Goal: Transaction & Acquisition: Subscribe to service/newsletter

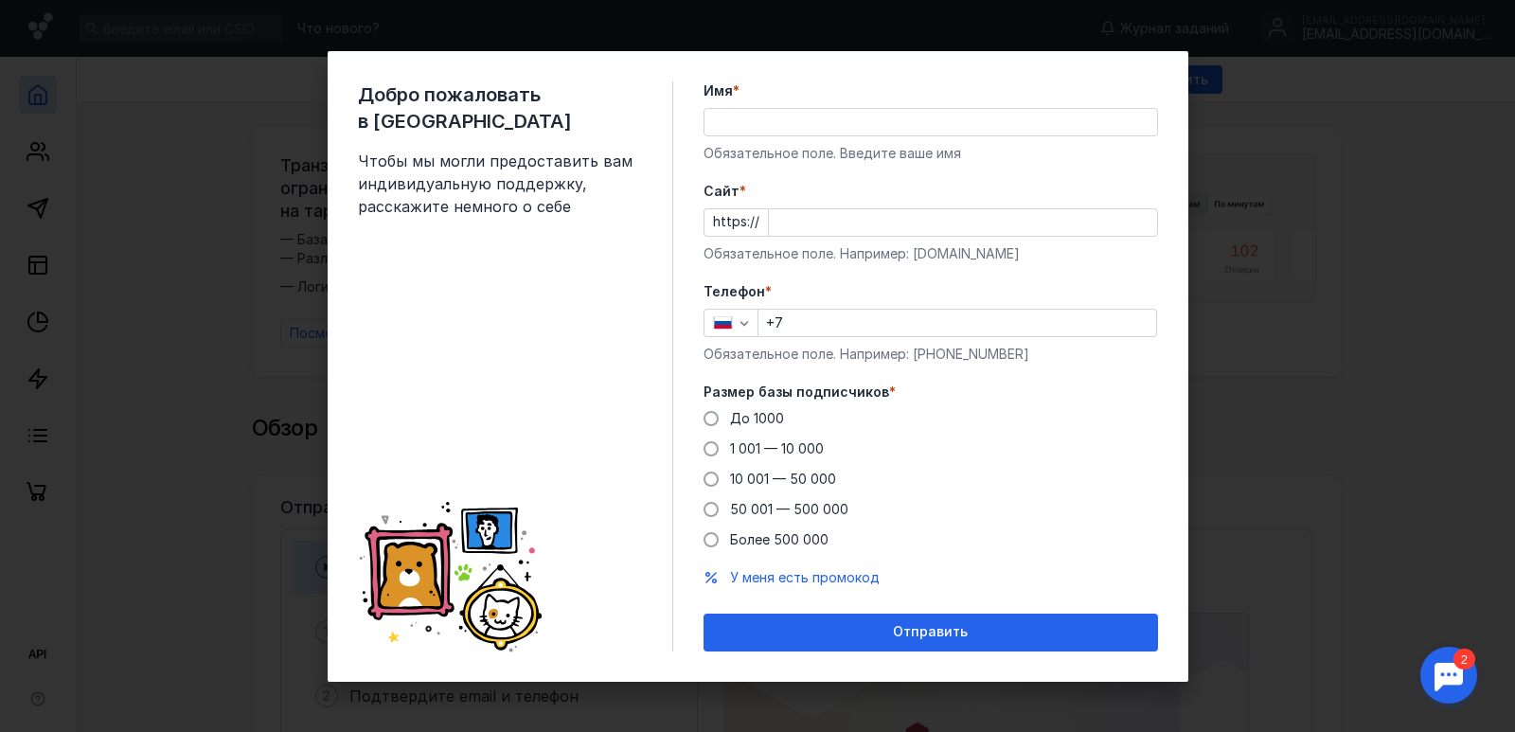
click at [812, 220] on input "Cайт *" at bounding box center [963, 222] width 388 height 27
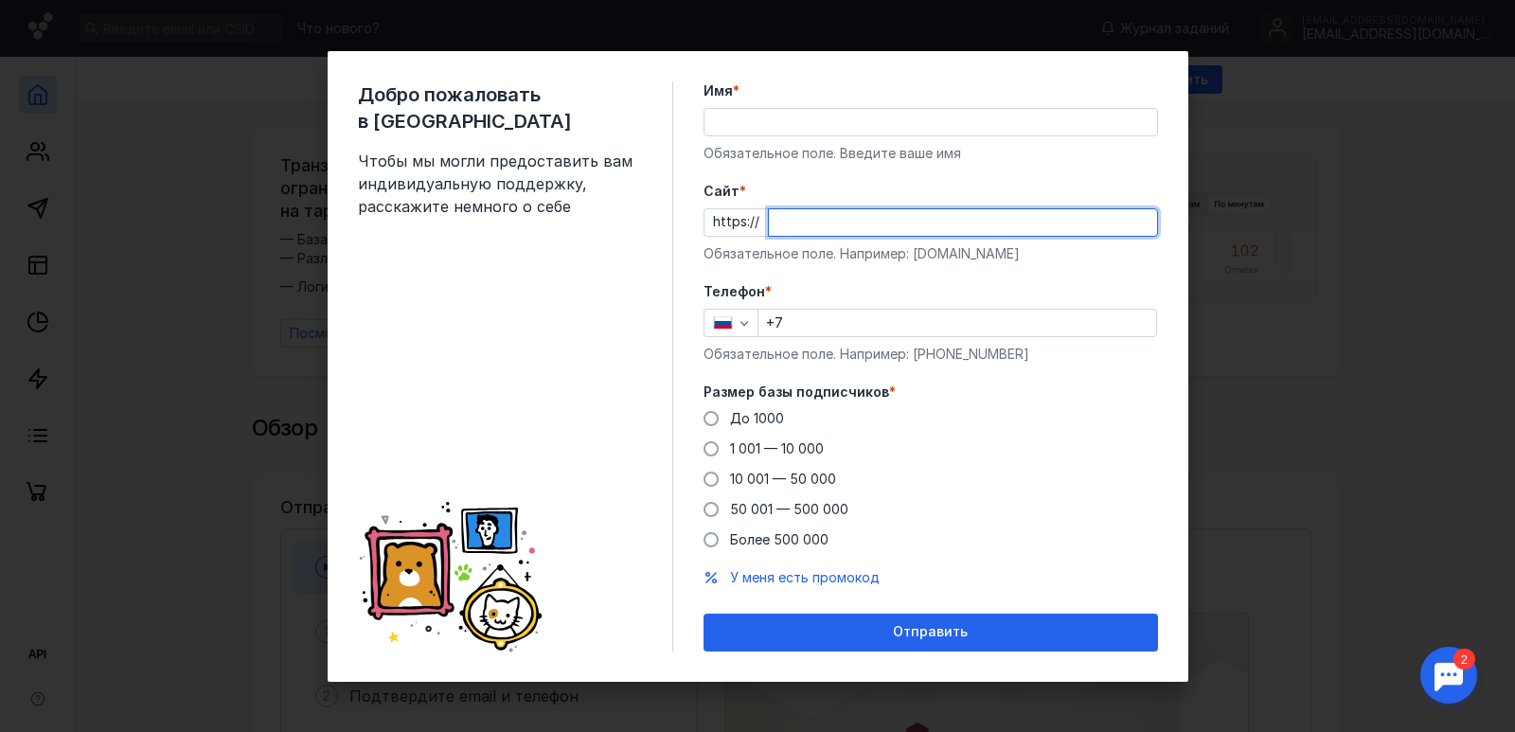
paste input "[DOMAIN_NAME][URL]"
type input "[DOMAIN_NAME]"
click at [791, 117] on input "Имя *" at bounding box center [931, 122] width 453 height 27
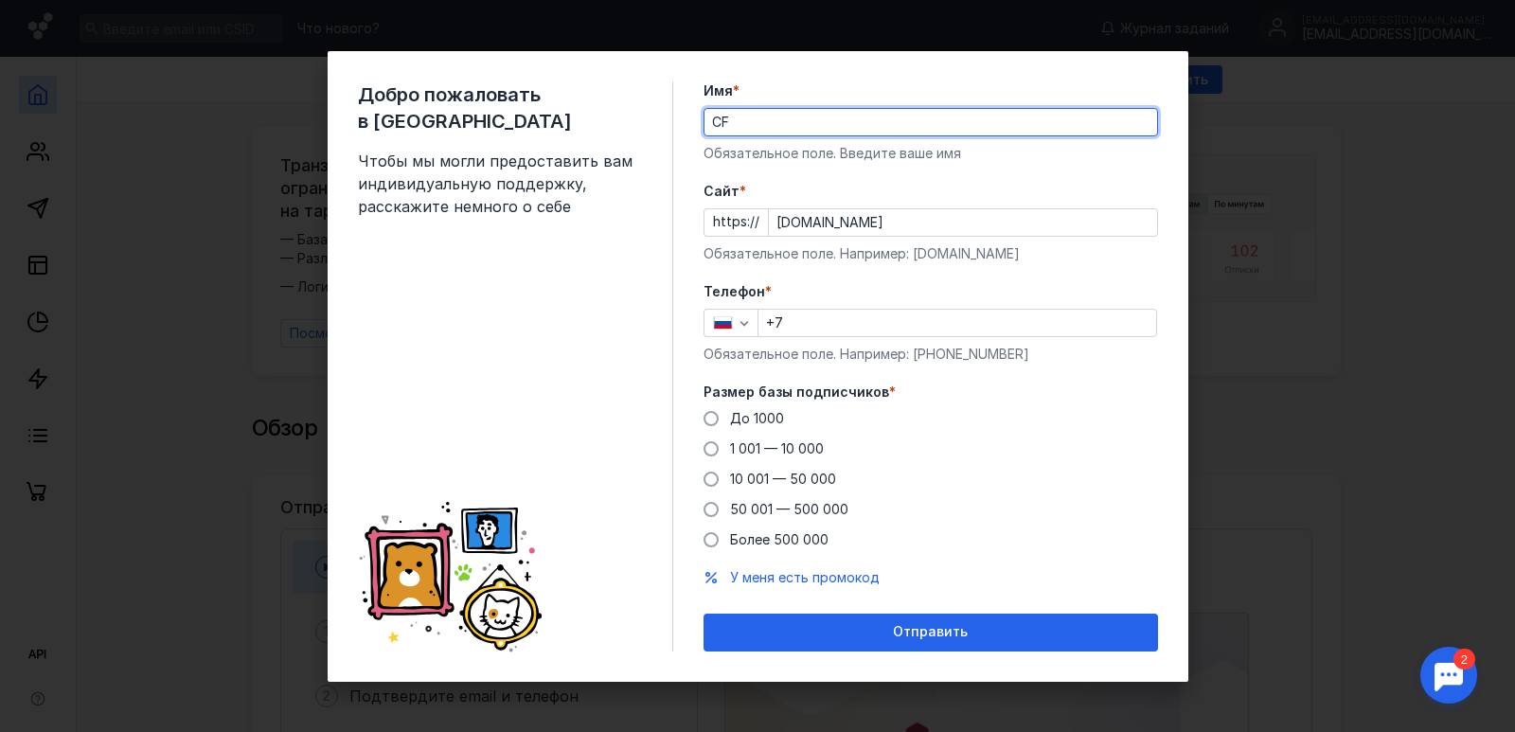
type input "C"
type input "Самарский сервисно-визовый центр"
click at [839, 329] on input "+7" at bounding box center [958, 323] width 398 height 27
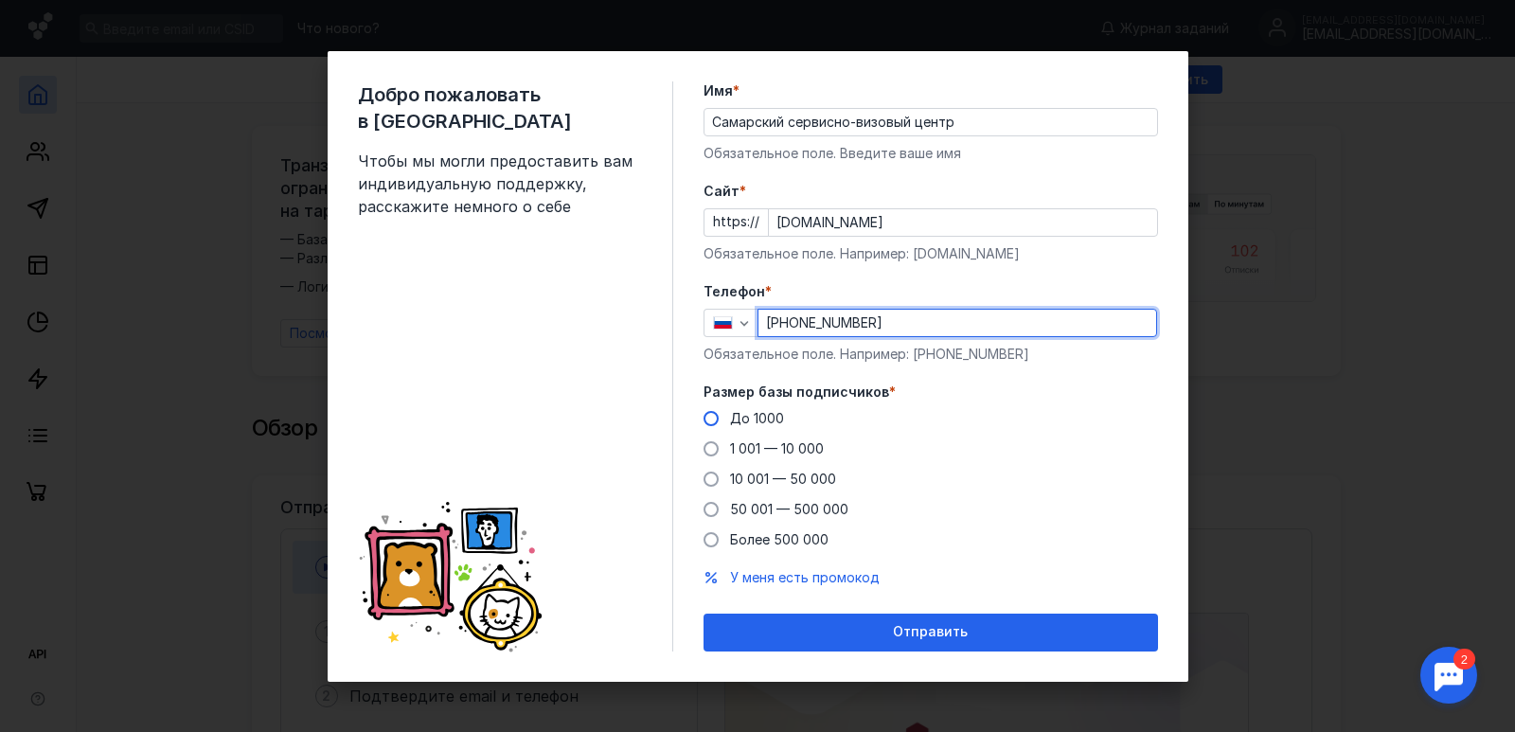
type input "[PHONE_NUMBER]"
click at [705, 410] on label "До 1000" at bounding box center [744, 418] width 81 height 19
click at [0, 0] on input "До 1000" at bounding box center [0, 0] width 0 height 0
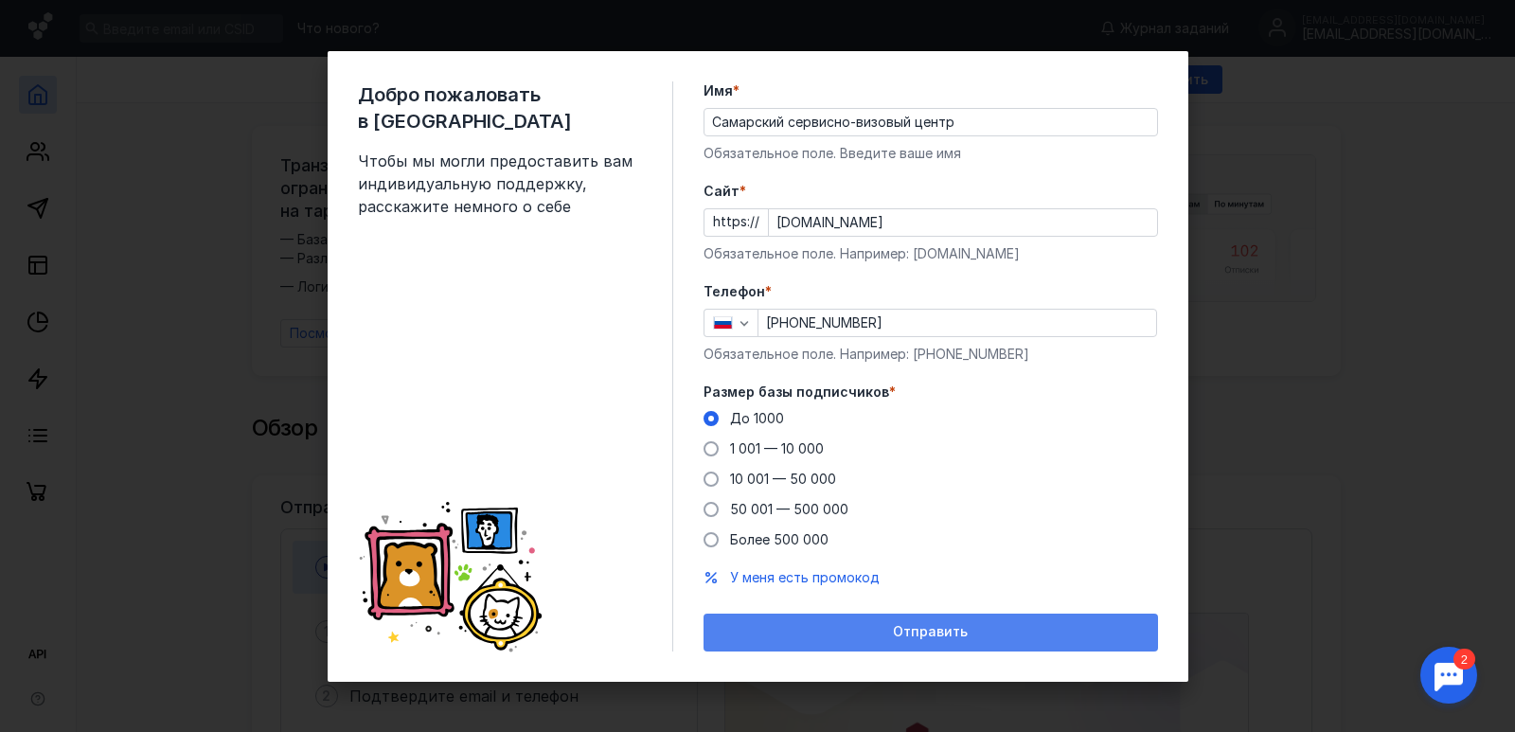
click at [983, 629] on div "Отправить" at bounding box center [931, 632] width 436 height 16
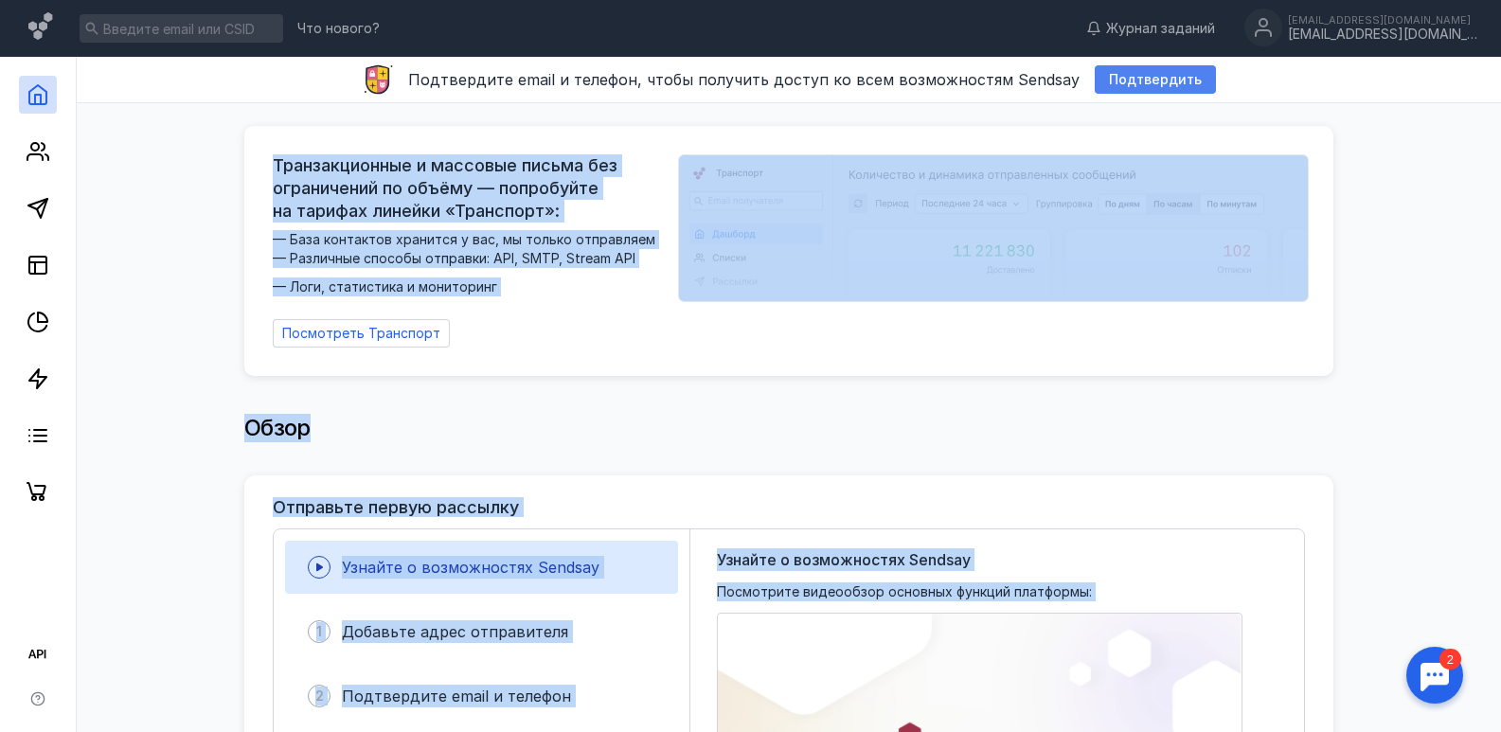
drag, startPoint x: 980, startPoint y: 625, endPoint x: 1145, endPoint y: 81, distance: 568.1
click at [1145, 81] on span "Подтвердить" at bounding box center [1155, 80] width 93 height 16
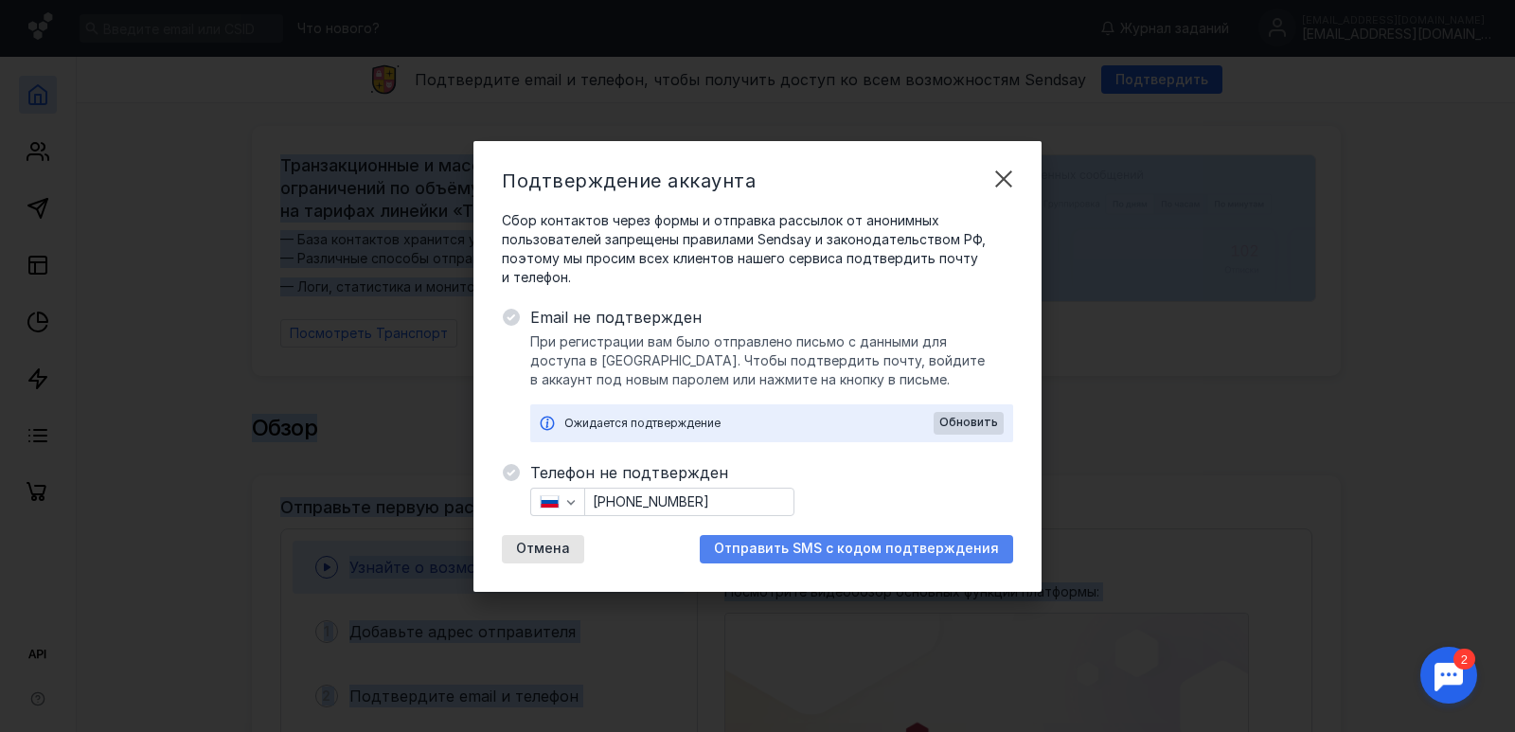
click at [749, 547] on span "Отправить SMS с кодом подтверждения" at bounding box center [856, 549] width 285 height 16
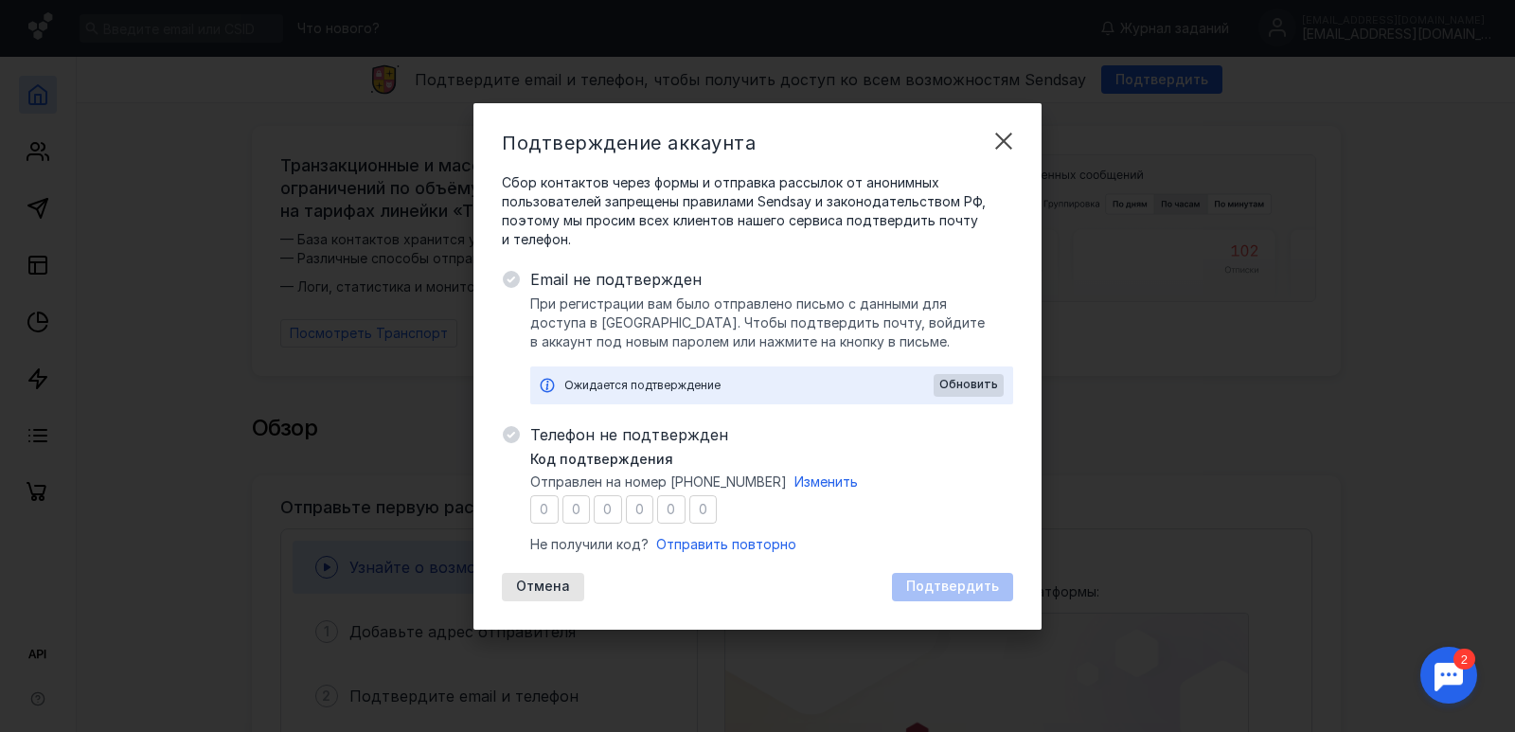
type input "2"
type input "6"
type input "8"
type input "1"
type input "3"
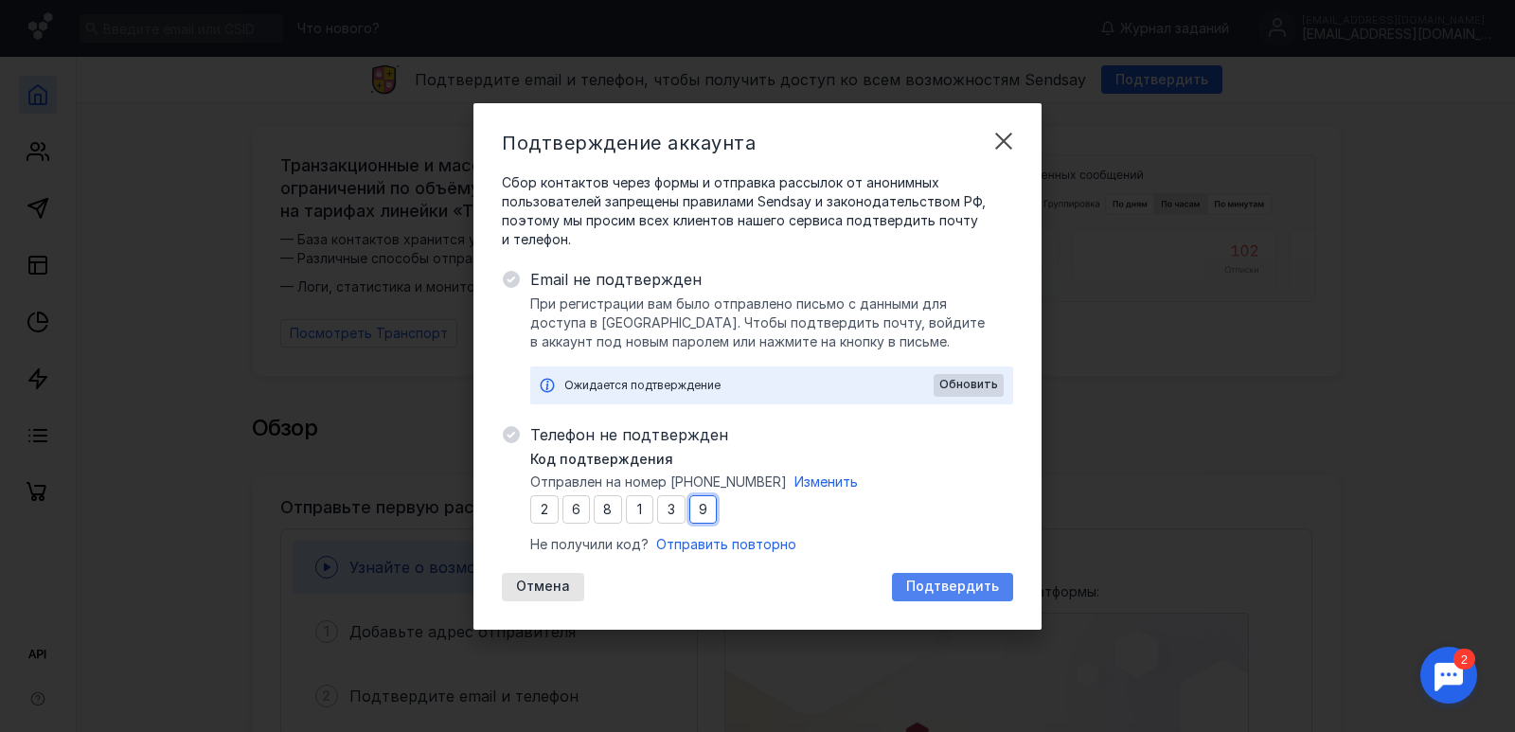
type input "9"
click at [919, 580] on span "Подтвердить" at bounding box center [952, 587] width 93 height 16
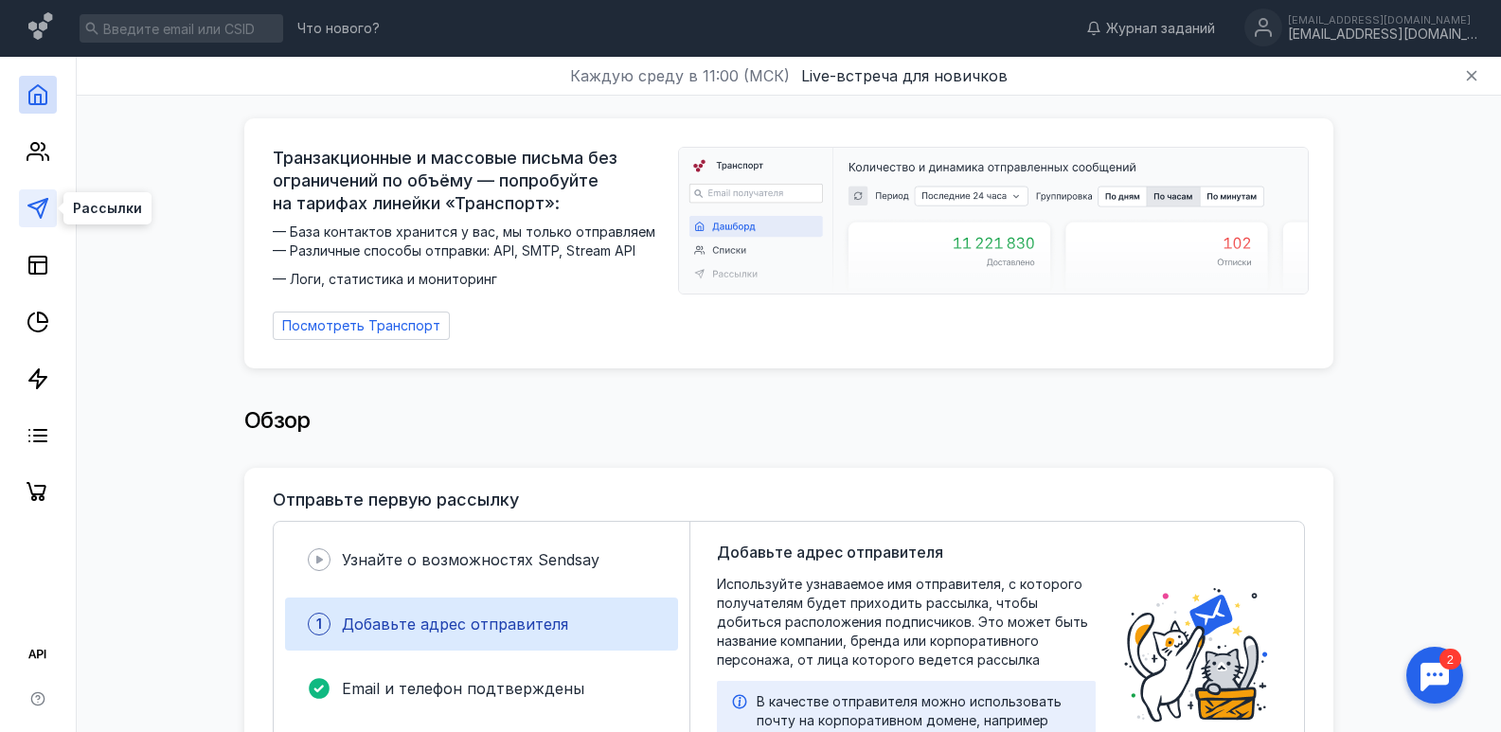
click at [35, 206] on icon at bounding box center [38, 208] width 23 height 23
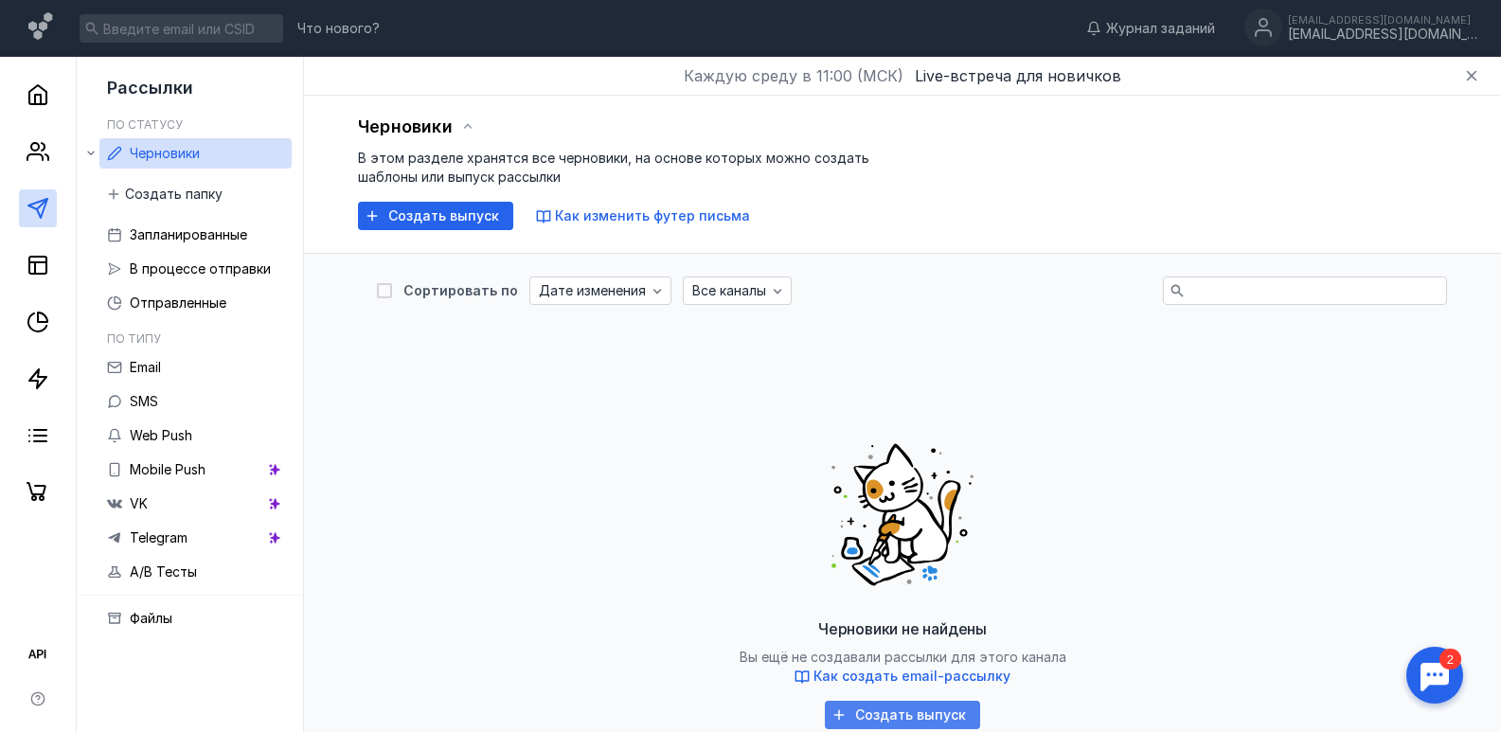
drag, startPoint x: 876, startPoint y: 682, endPoint x: 851, endPoint y: 716, distance: 42.1
click at [851, 716] on div "Создать выпуск" at bounding box center [911, 716] width 130 height 16
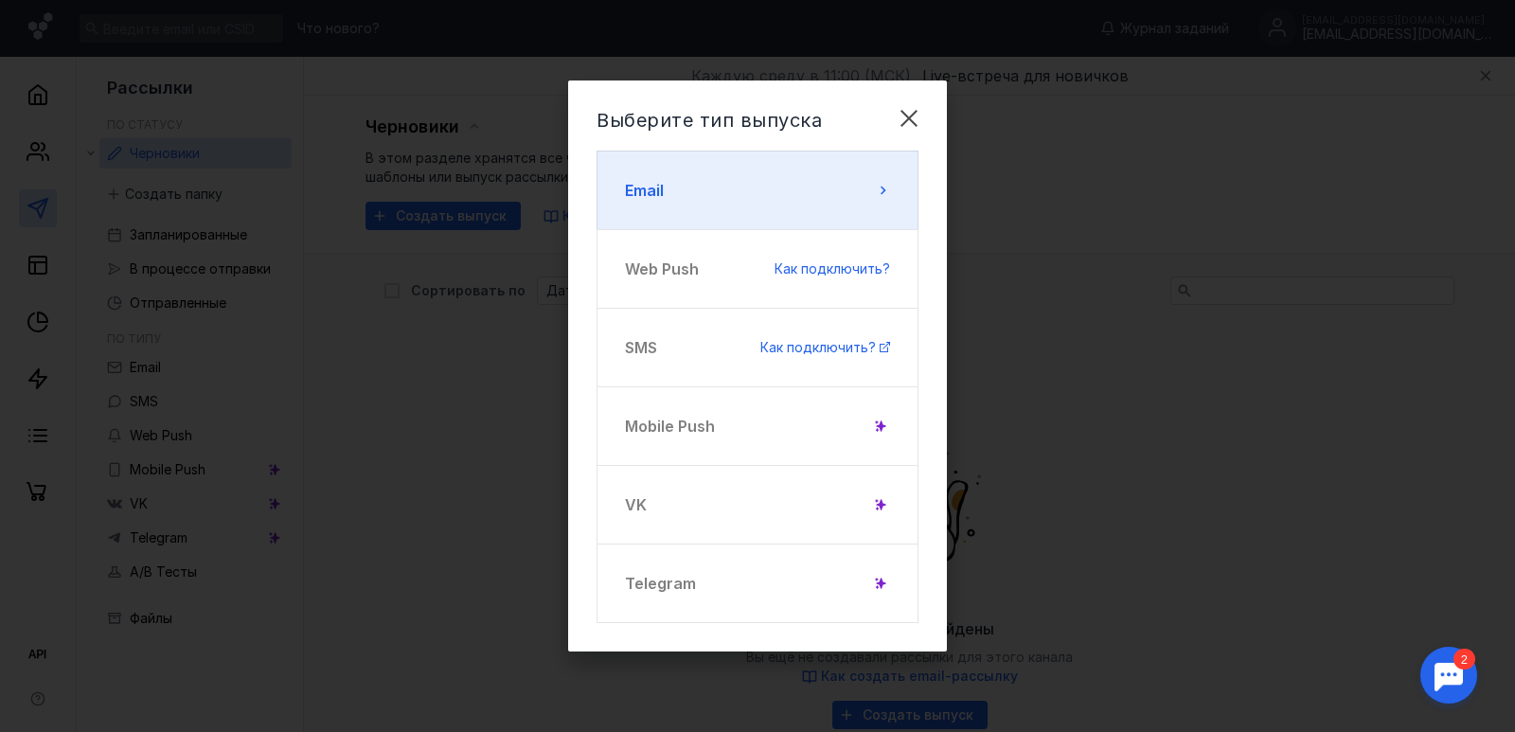
click at [851, 195] on button "Email" at bounding box center [758, 191] width 322 height 80
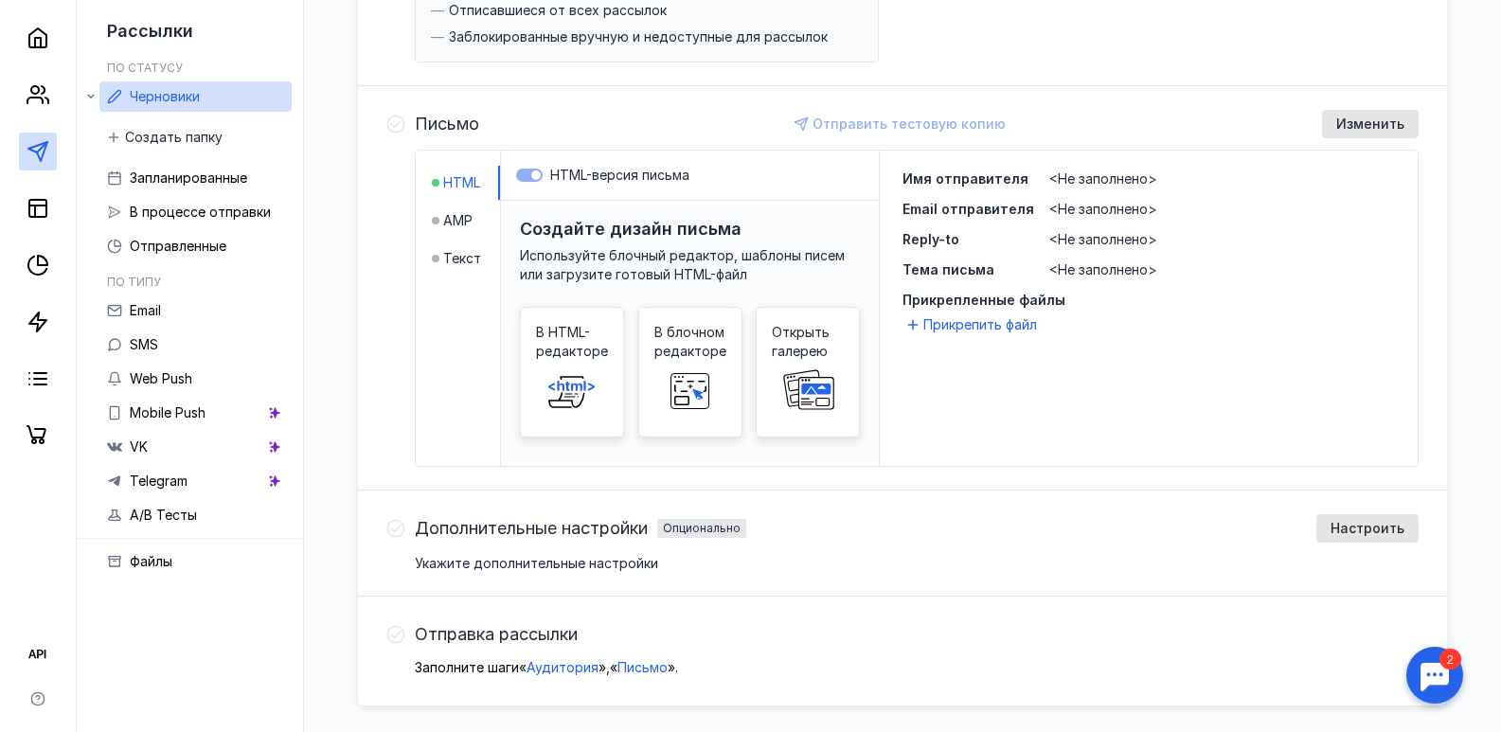
scroll to position [384, 0]
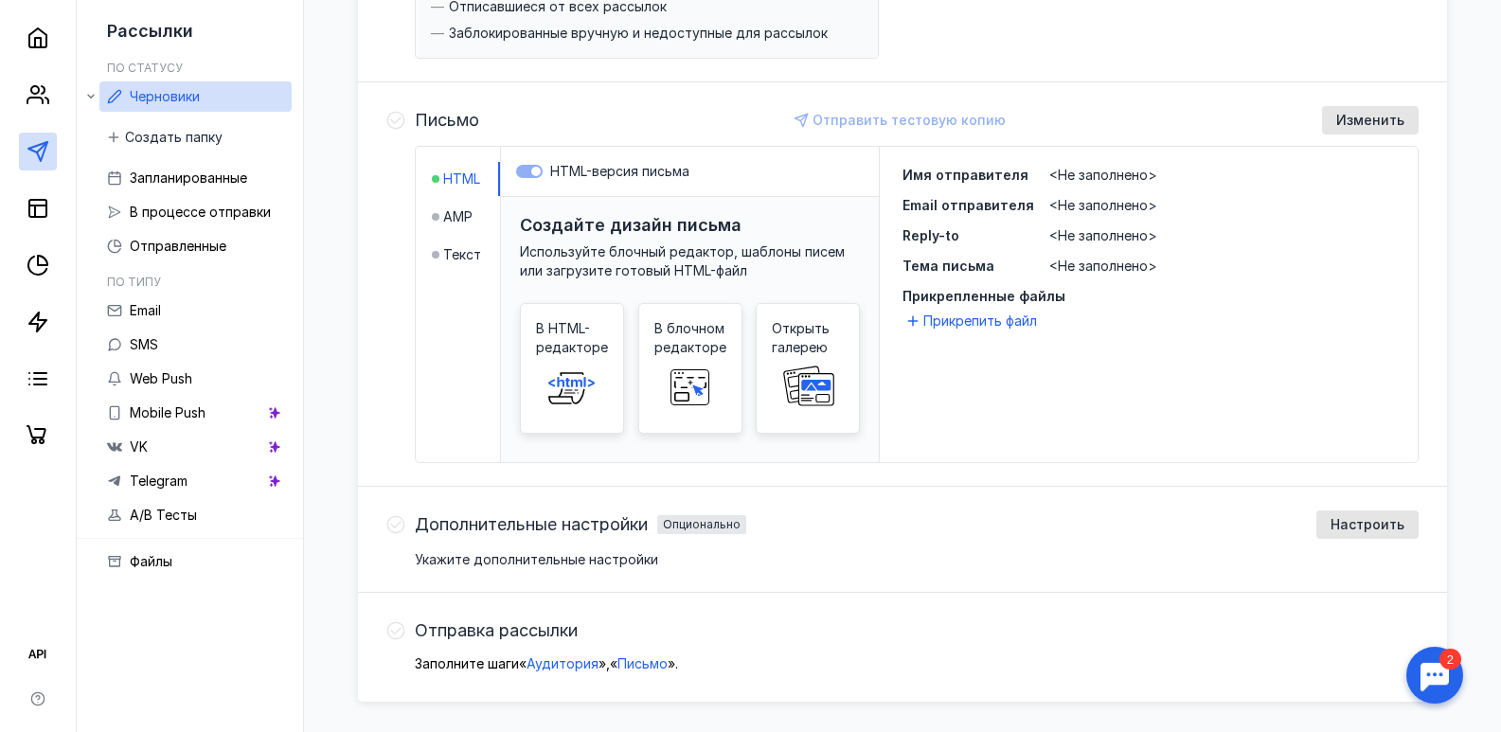
click at [1107, 169] on span "<Не заполнено>" at bounding box center [1103, 175] width 108 height 16
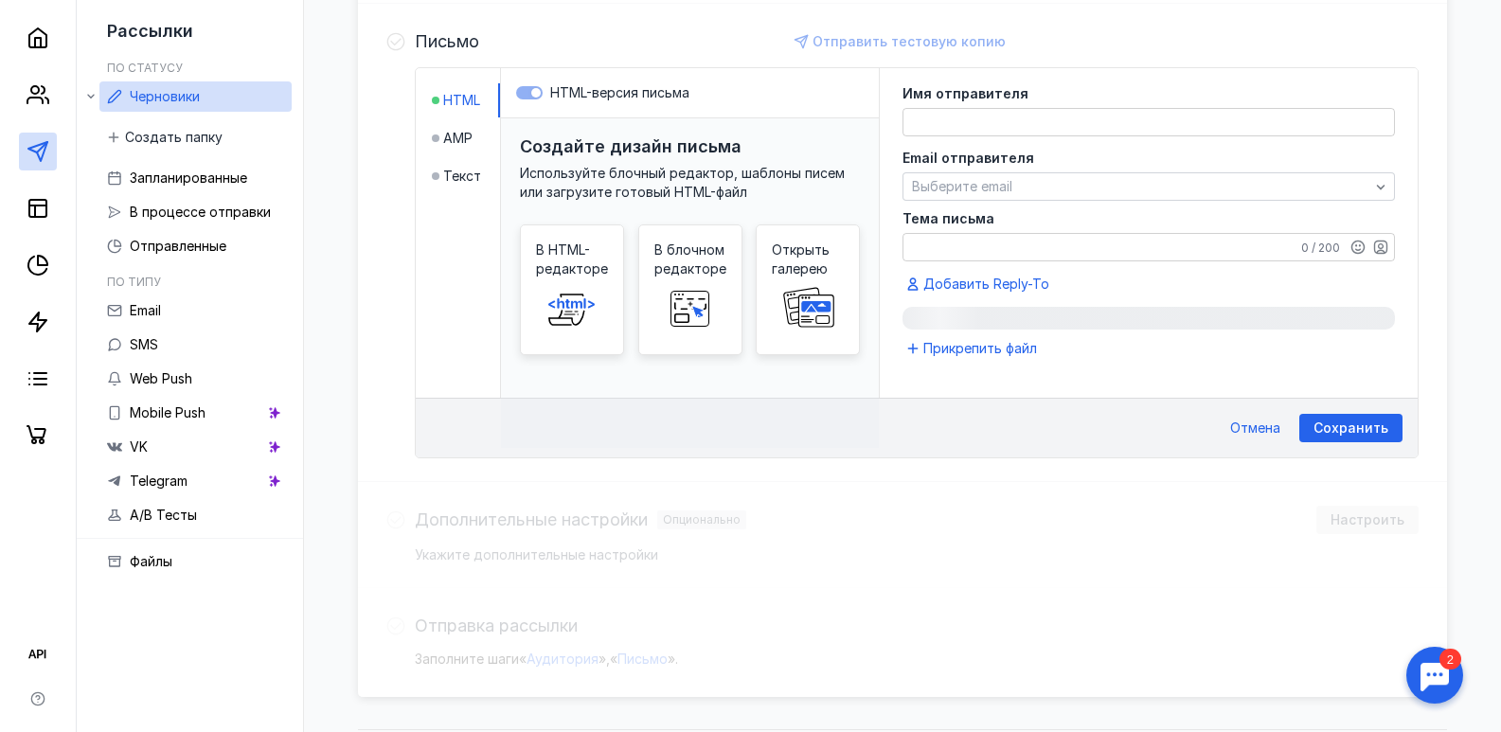
scroll to position [465, 0]
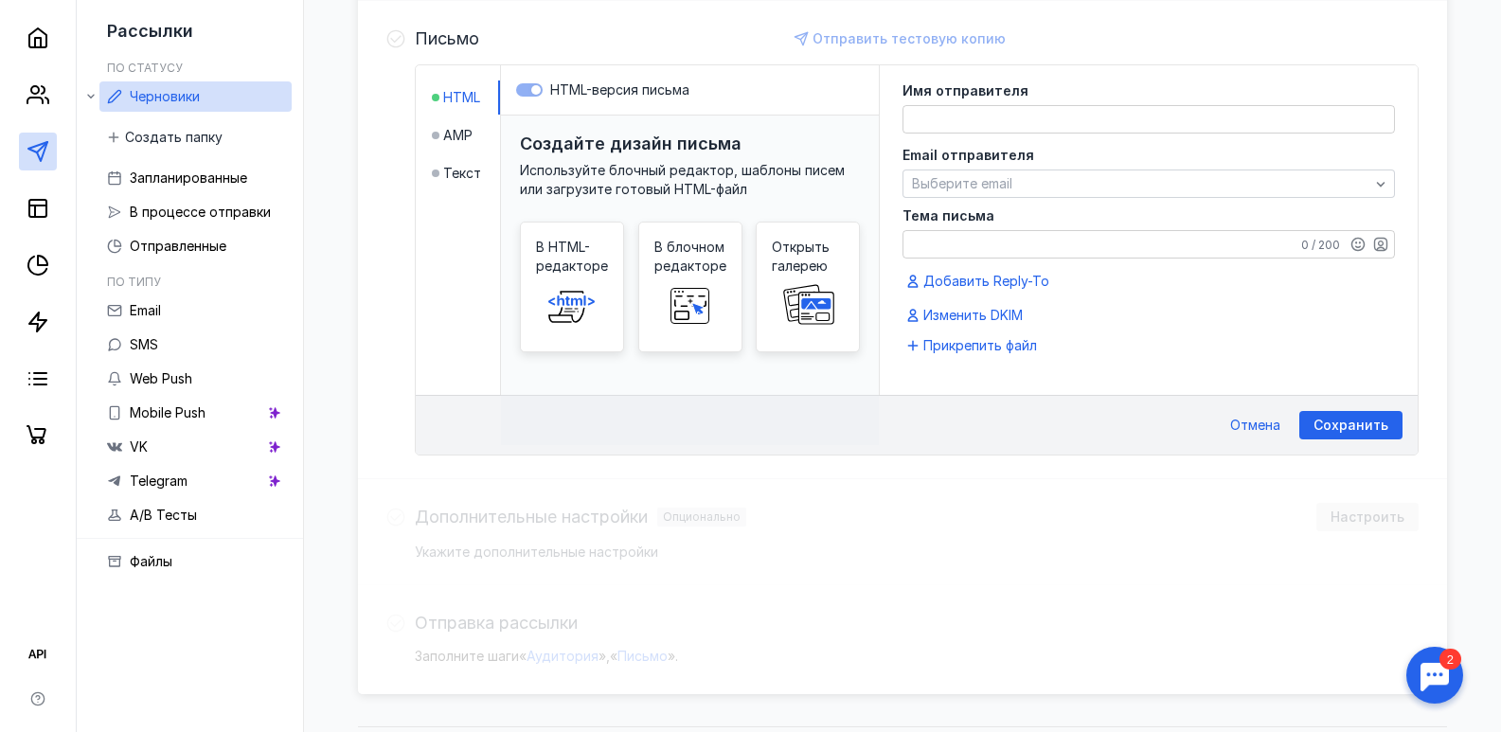
click at [1018, 117] on textarea at bounding box center [1149, 119] width 491 height 27
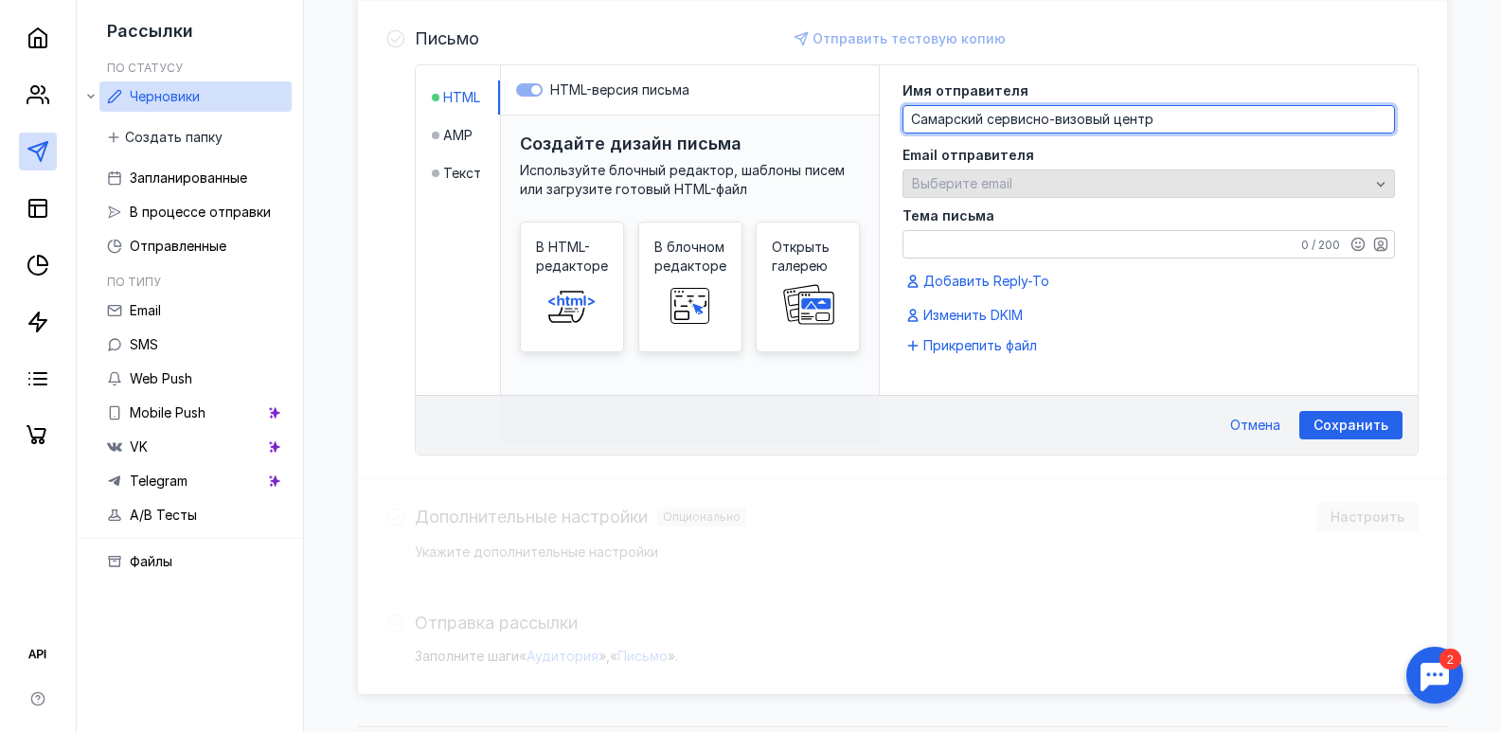
type textarea "Самарский сервисно-визовый центр"
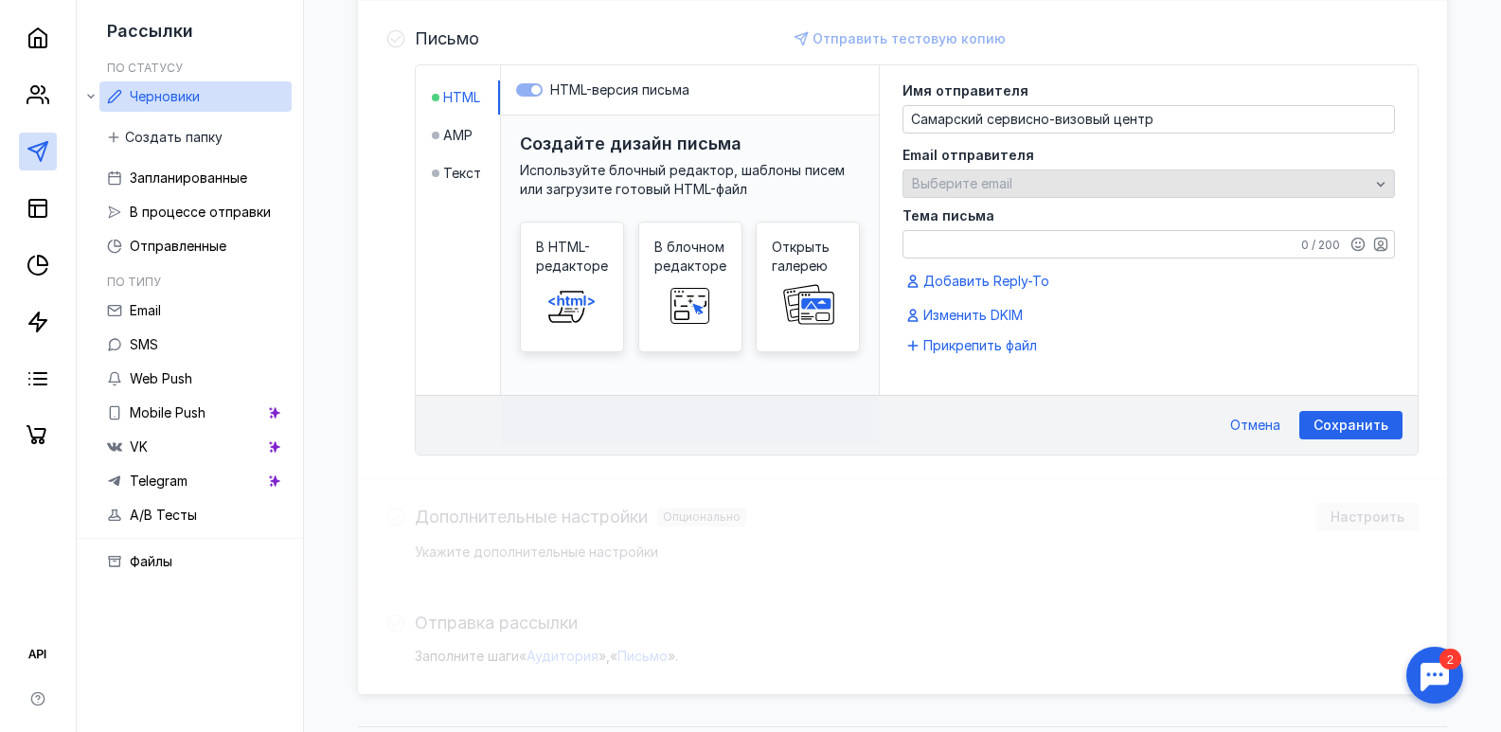
click at [1106, 188] on div "Выберите email" at bounding box center [1140, 184] width 467 height 16
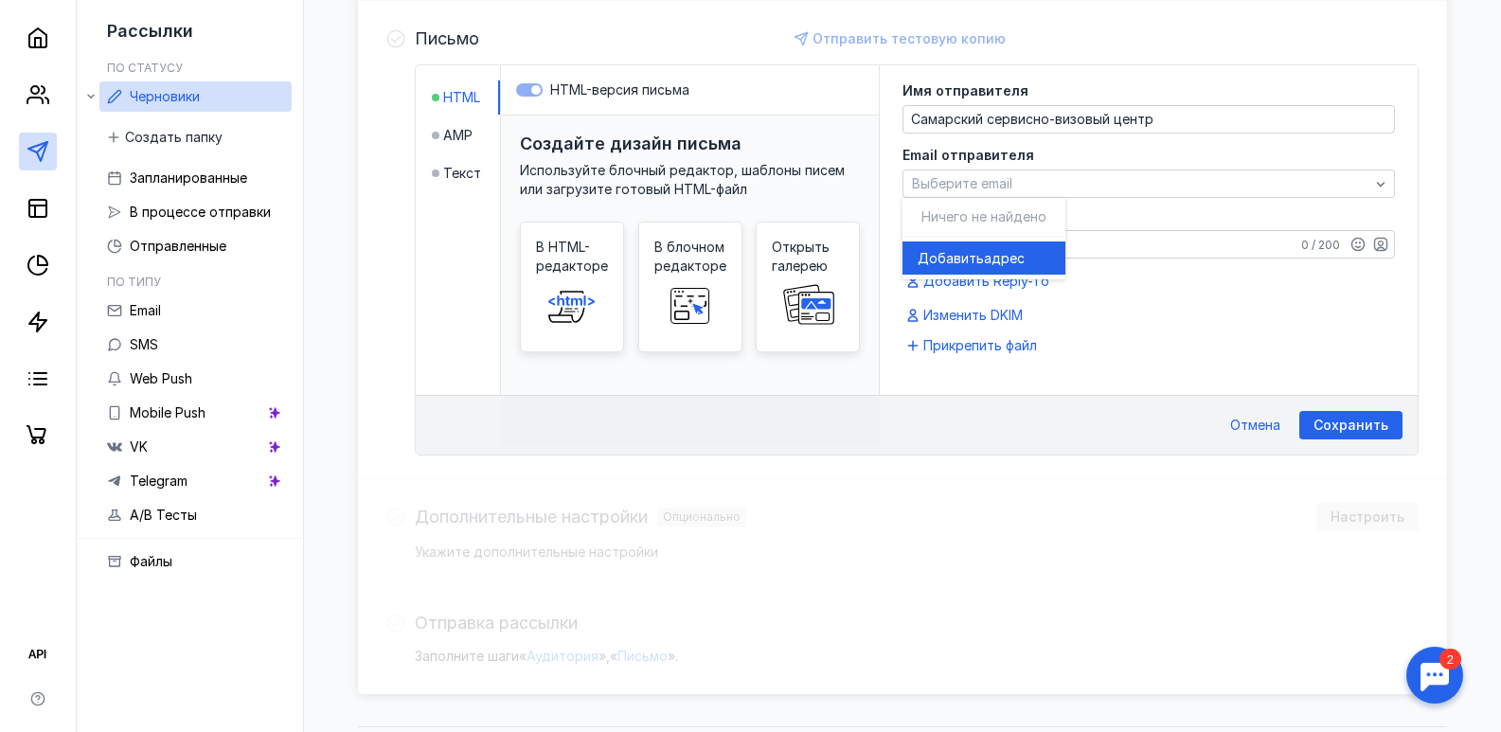
click at [988, 254] on span "адрес" at bounding box center [1004, 258] width 41 height 19
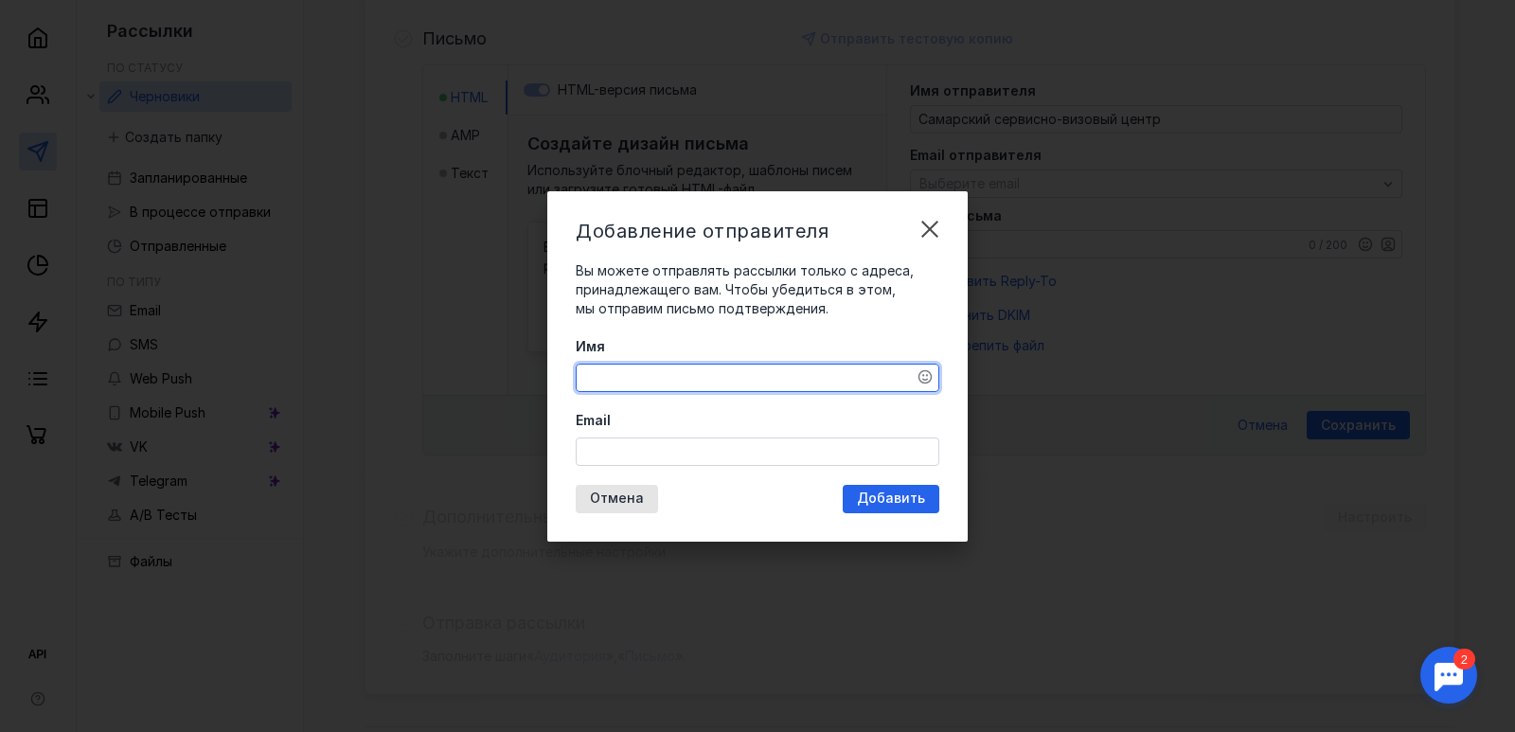
click at [812, 385] on textarea "Имя" at bounding box center [758, 378] width 362 height 27
type textarea "Самарский сервисно-визовый центр"
click at [741, 453] on input "Email" at bounding box center [758, 452] width 362 height 27
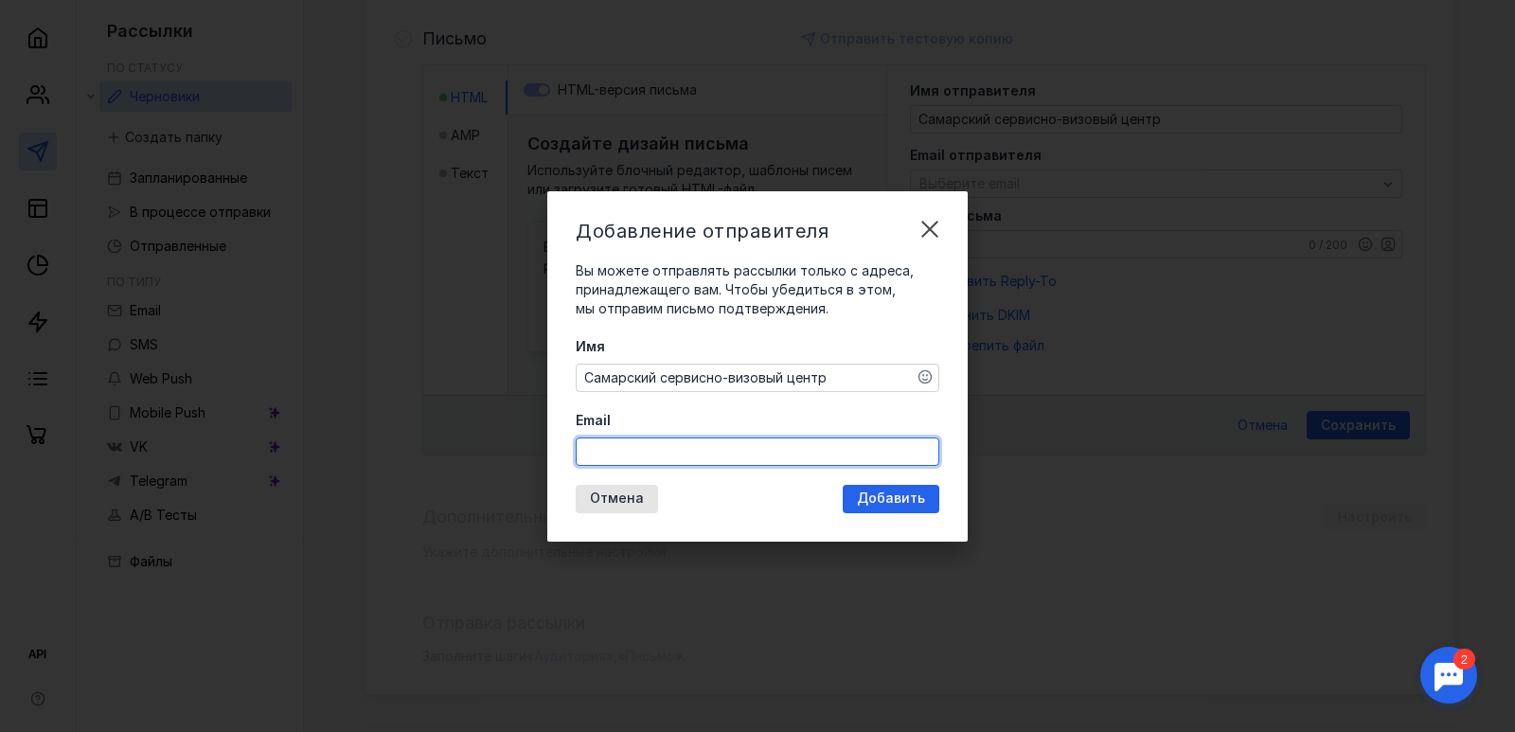
type input "[EMAIL_ADDRESS][DOMAIN_NAME]"
click at [873, 500] on div "Добавление отправителя Вы можете отправлять рассылки только с адреса, принадлеж…" at bounding box center [757, 366] width 421 height 350
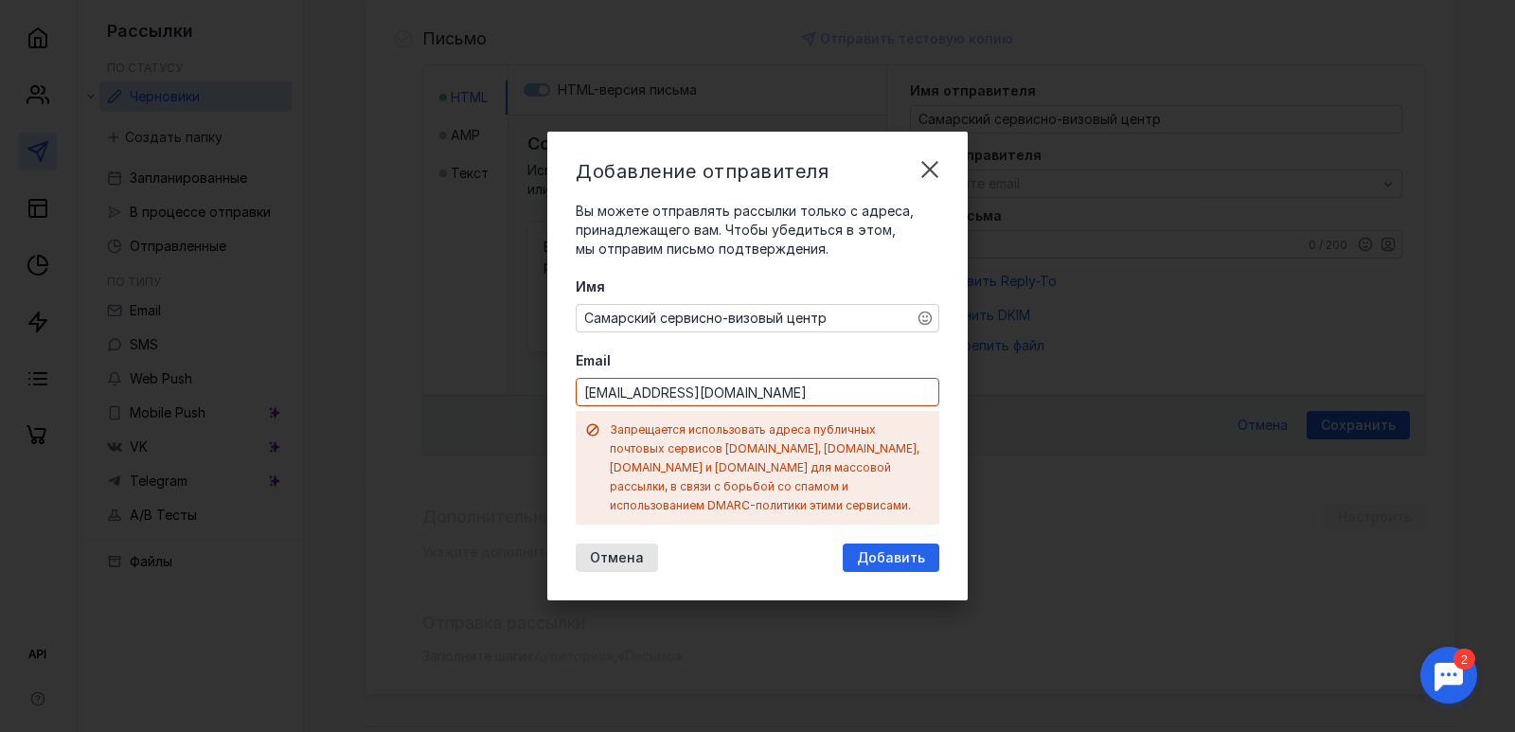
click at [732, 402] on input "[EMAIL_ADDRESS][DOMAIN_NAME]" at bounding box center [758, 392] width 362 height 27
drag, startPoint x: 732, startPoint y: 402, endPoint x: 523, endPoint y: 400, distance: 209.3
click at [523, 400] on div "Добавление отправителя Вы можете отправлять рассылки только с адреса, принадлеж…" at bounding box center [757, 366] width 1515 height 732
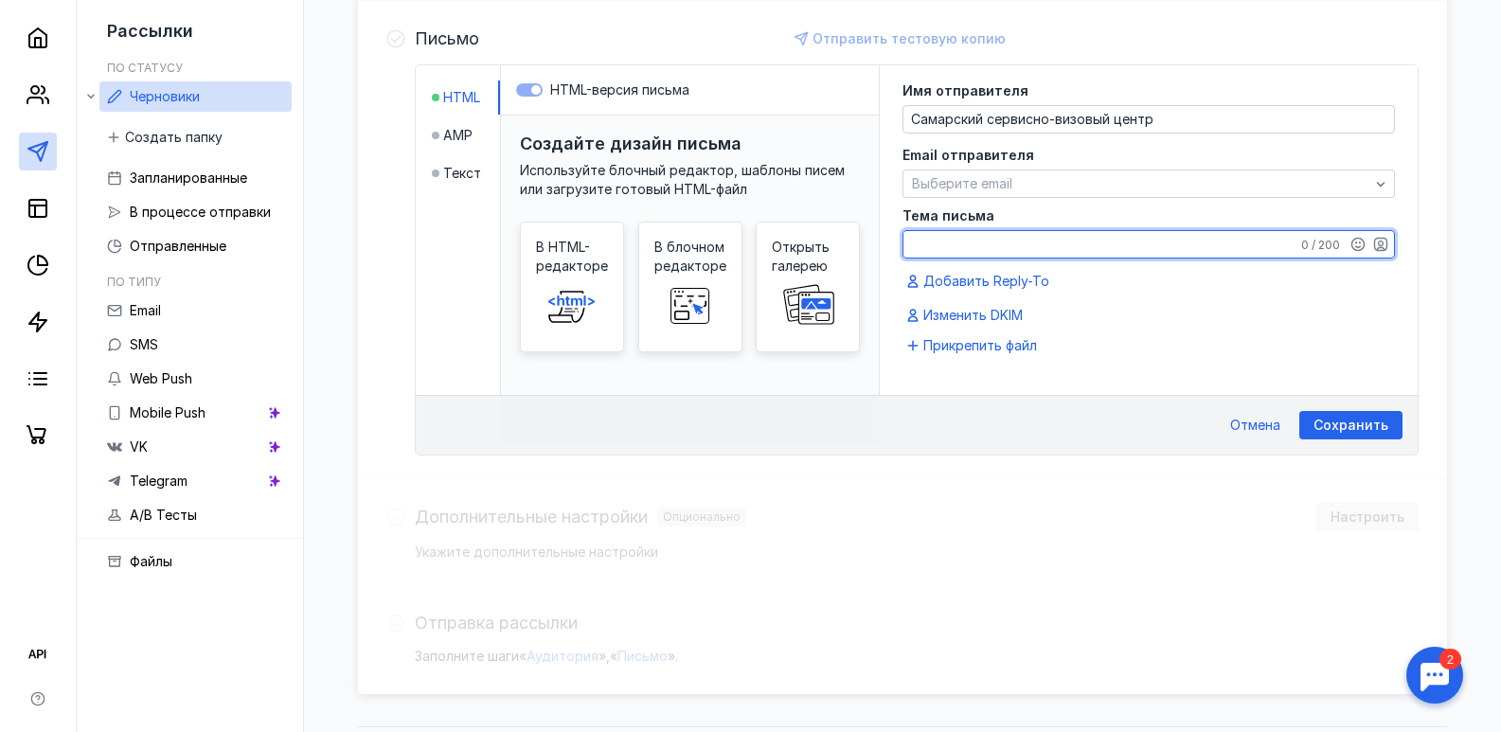
click at [938, 240] on textarea "Тема письма" at bounding box center [1149, 244] width 491 height 27
type textarea "С"
click at [1080, 238] on textarea "КП по оформлению виз" at bounding box center [1149, 244] width 491 height 27
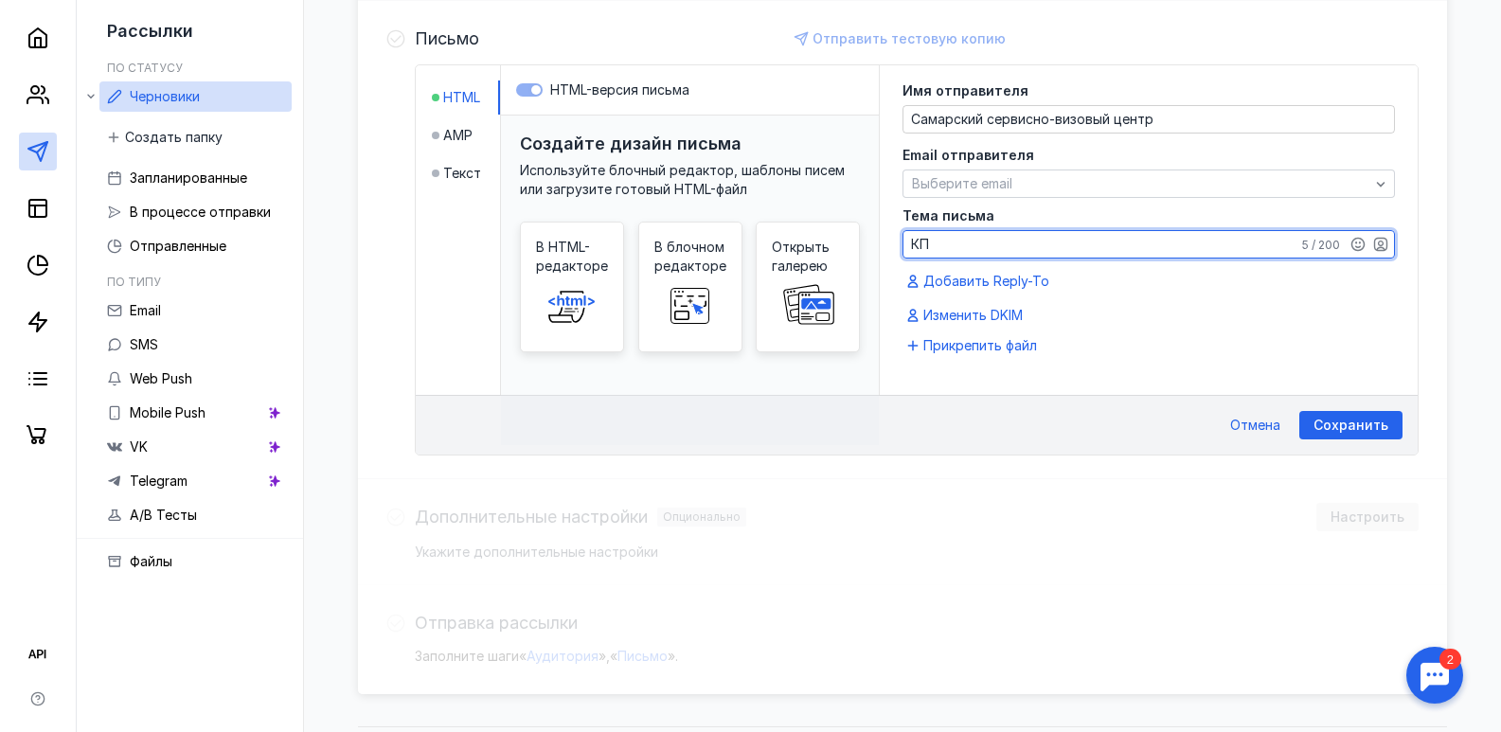
type textarea "[PERSON_NAME]"
type textarea "Мы поможем получить визы для ваших клиентов"
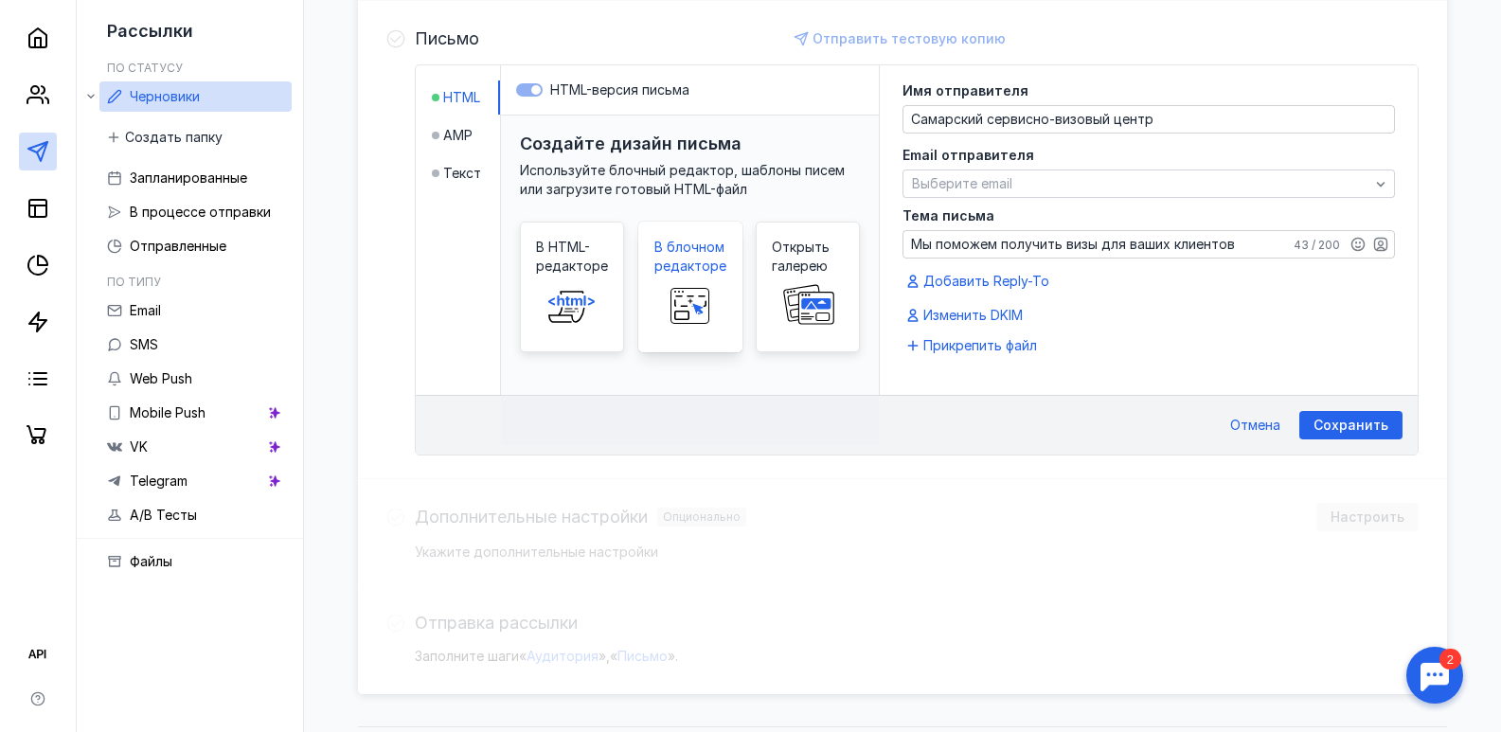
click at [692, 269] on span "В блочном редакторе" at bounding box center [690, 257] width 72 height 38
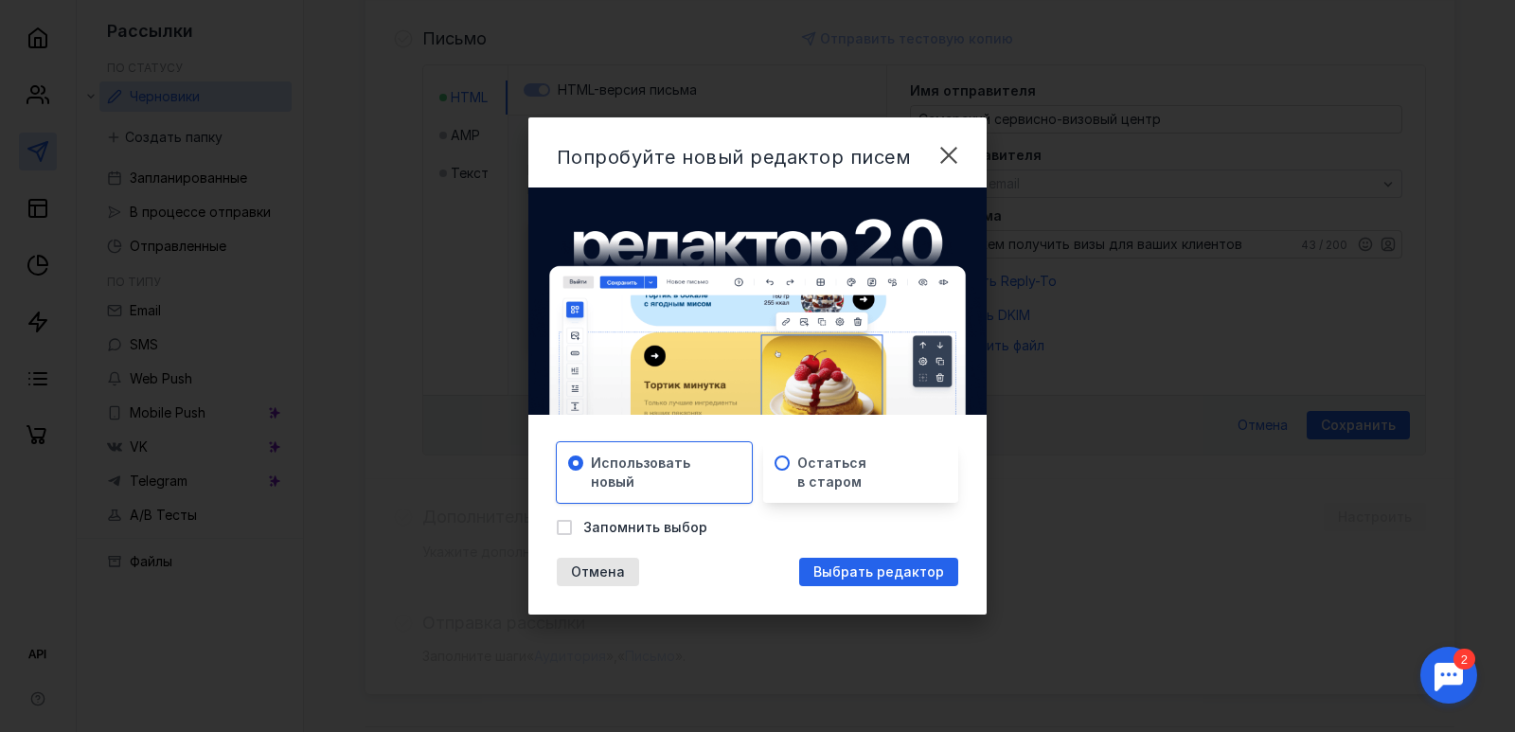
click at [790, 469] on div "Остаться в старом" at bounding box center [860, 472] width 195 height 61
click at [672, 467] on span "Использовать новый" at bounding box center [640, 473] width 99 height 38
click at [859, 565] on span "Выбрать редактор" at bounding box center [879, 573] width 131 height 16
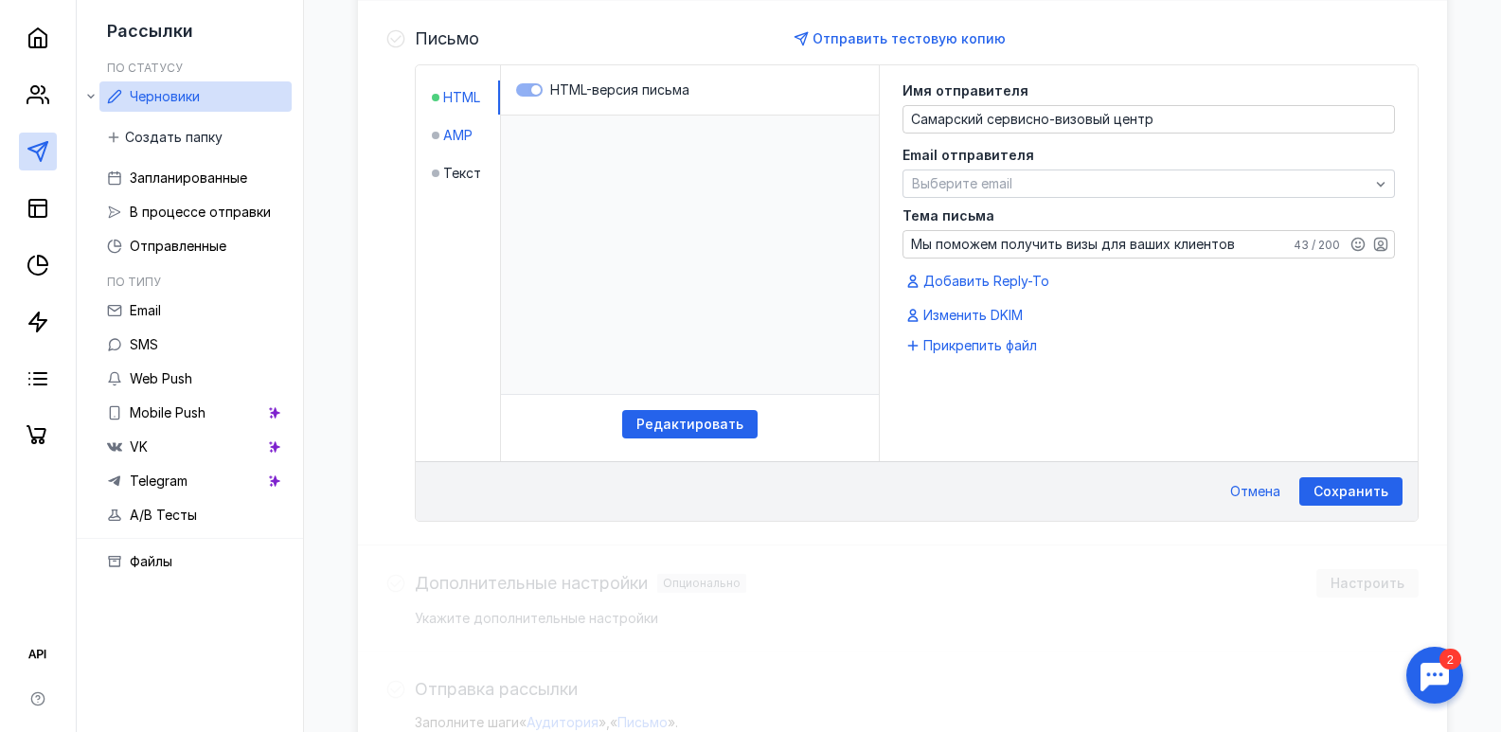
click at [449, 132] on span "AMP" at bounding box center [457, 135] width 29 height 19
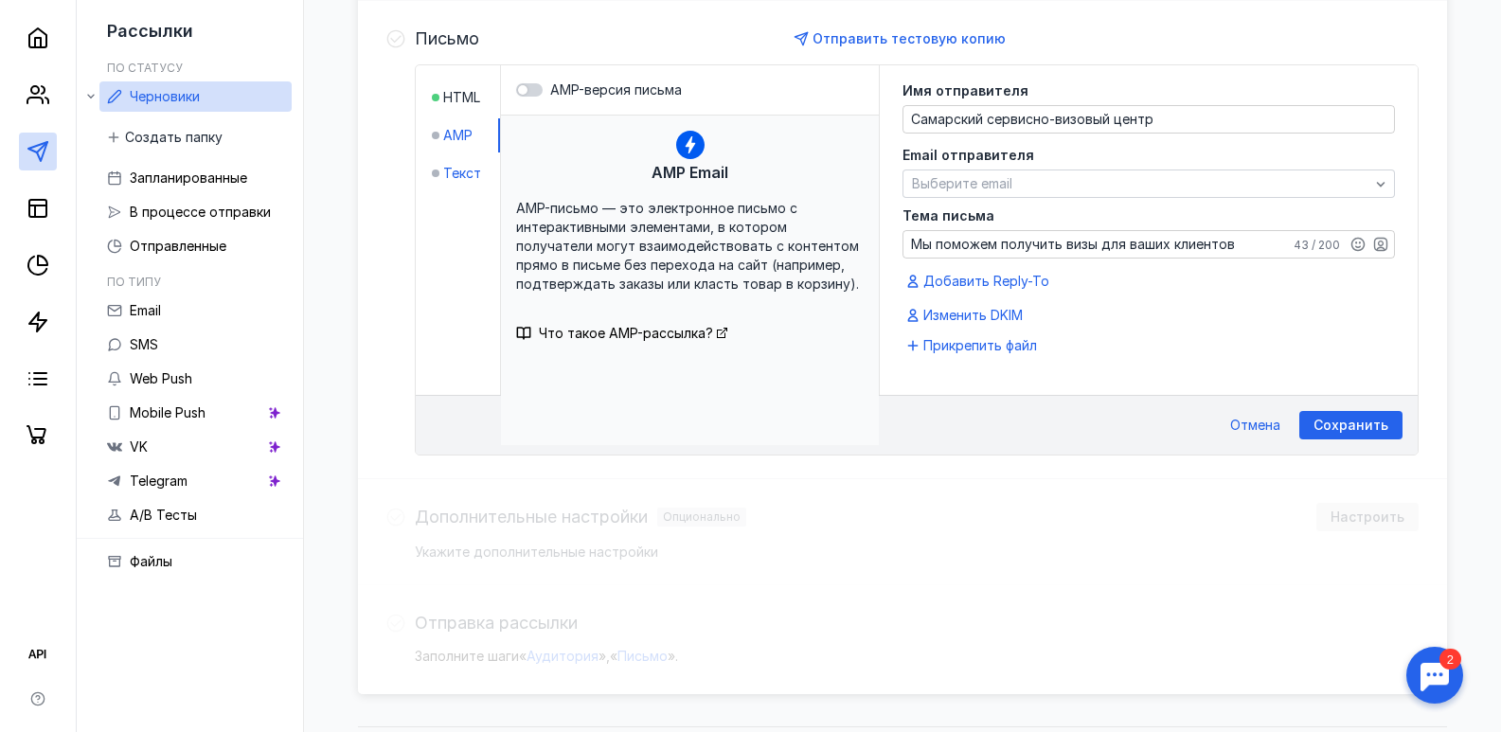
click at [457, 172] on span "Текст" at bounding box center [462, 173] width 38 height 19
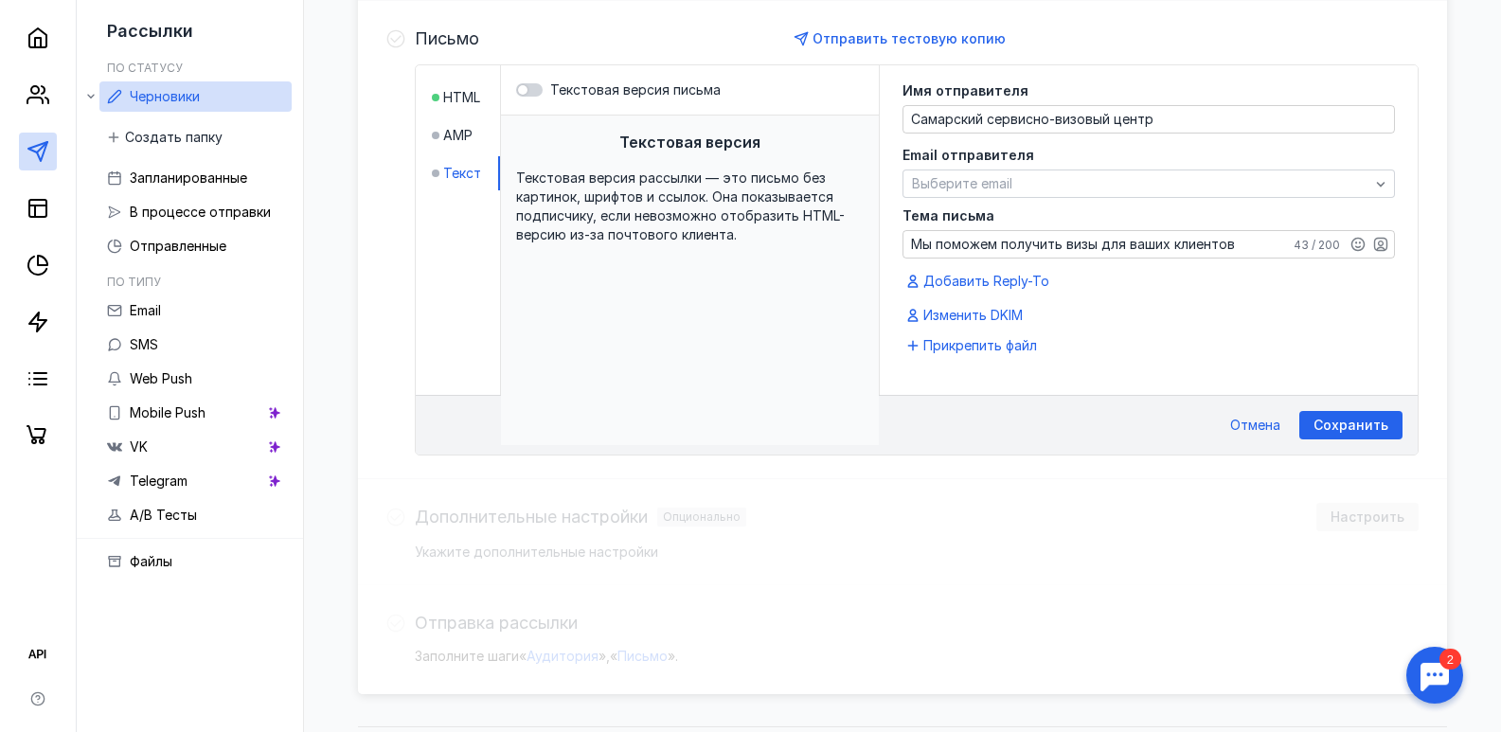
click at [457, 174] on span "Текст" at bounding box center [462, 173] width 38 height 19
click at [463, 100] on span "HTML" at bounding box center [461, 97] width 37 height 19
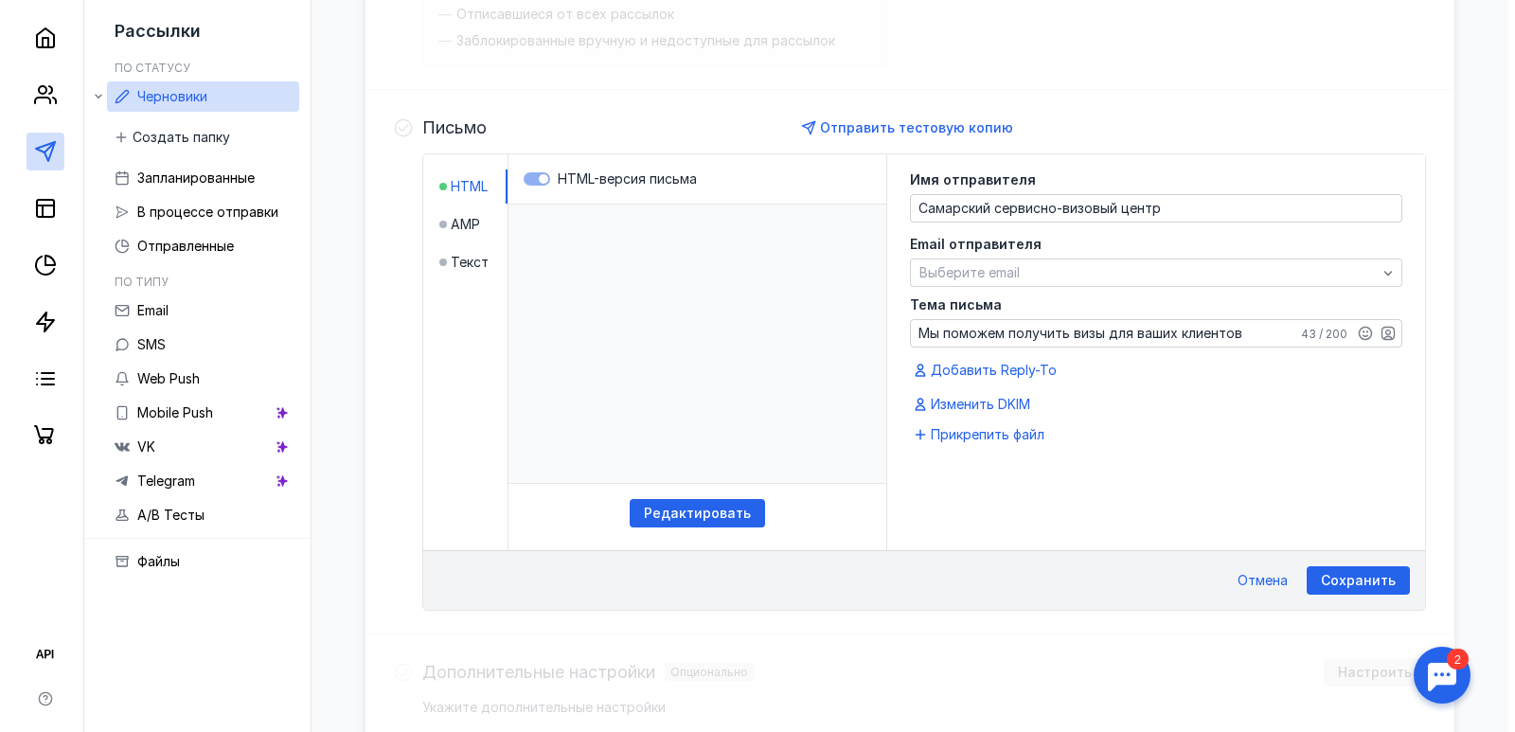
scroll to position [378, 0]
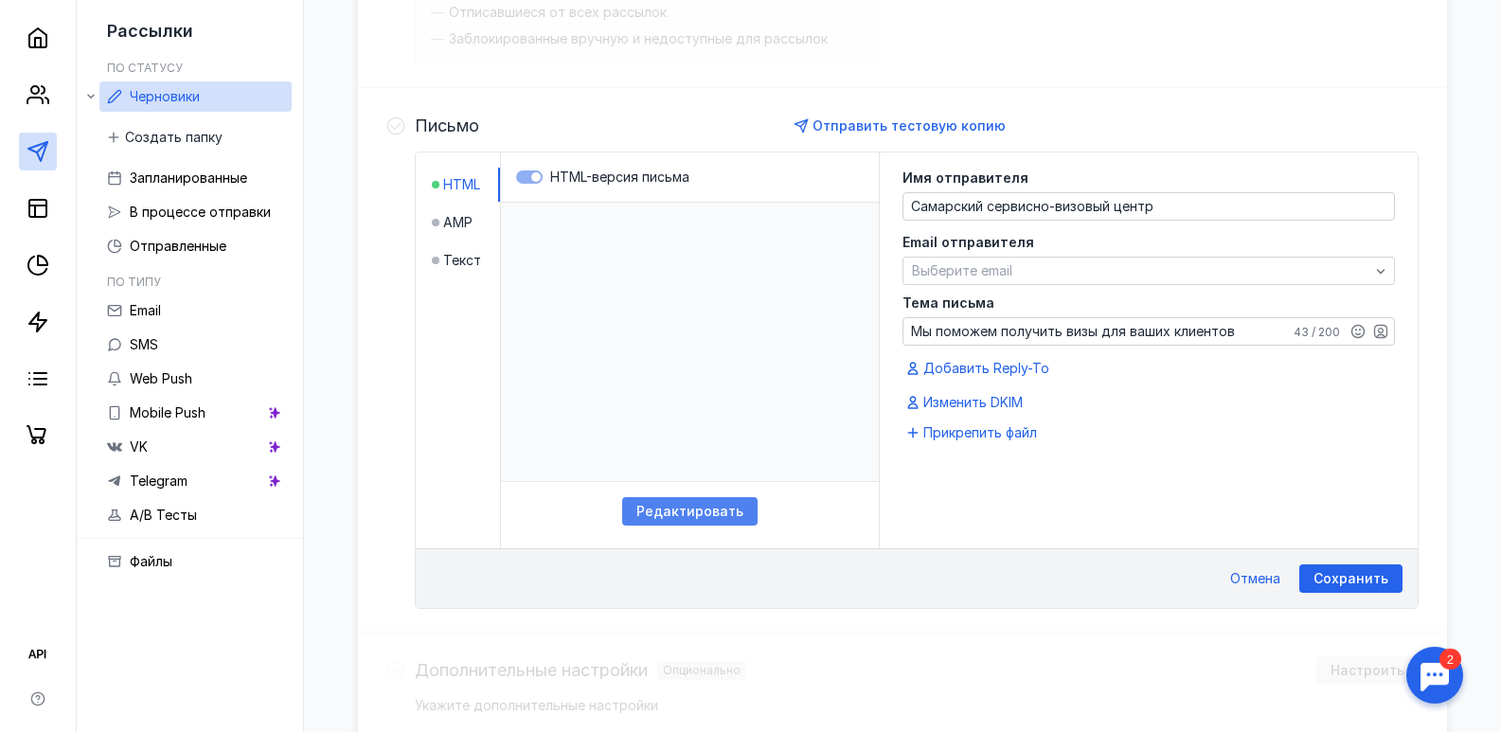
click at [698, 515] on span "Редактировать" at bounding box center [689, 512] width 107 height 16
